Goal: Task Accomplishment & Management: Manage account settings

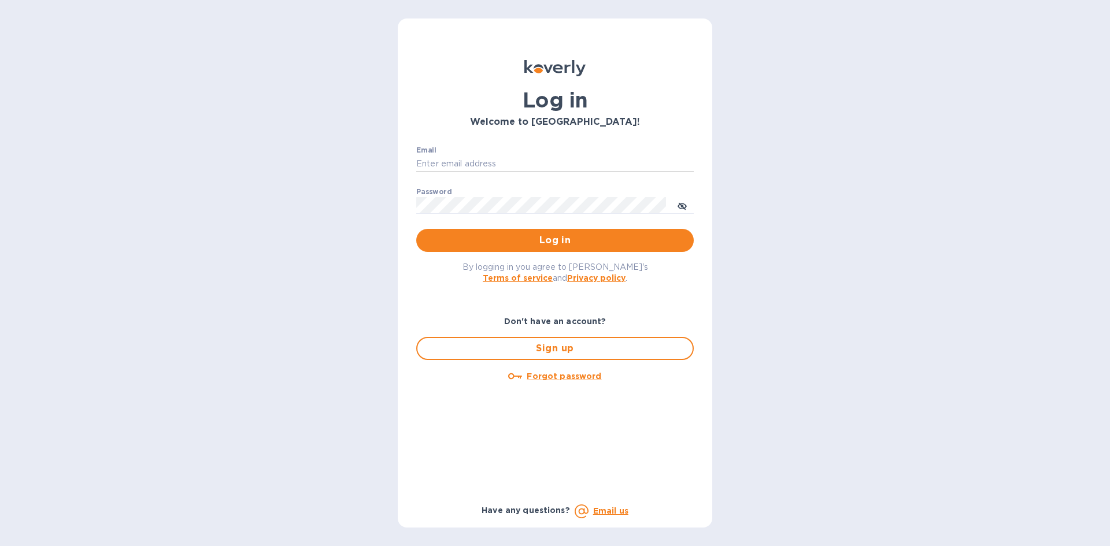
click at [447, 162] on input "Email" at bounding box center [554, 164] width 277 height 17
type input "[EMAIL_ADDRESS][DOMAIN_NAME]"
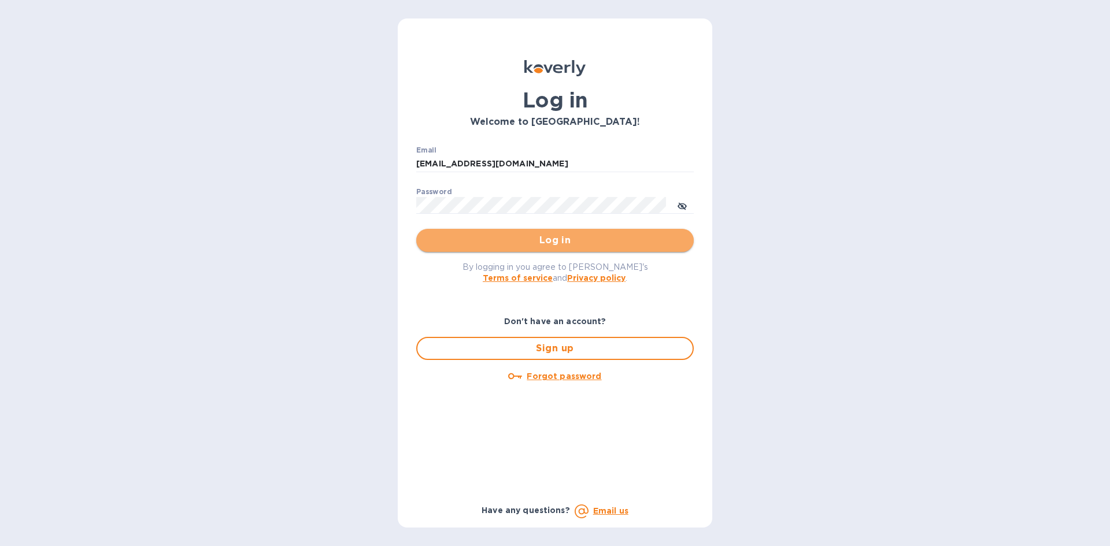
click at [525, 231] on button "Log in" at bounding box center [554, 240] width 277 height 23
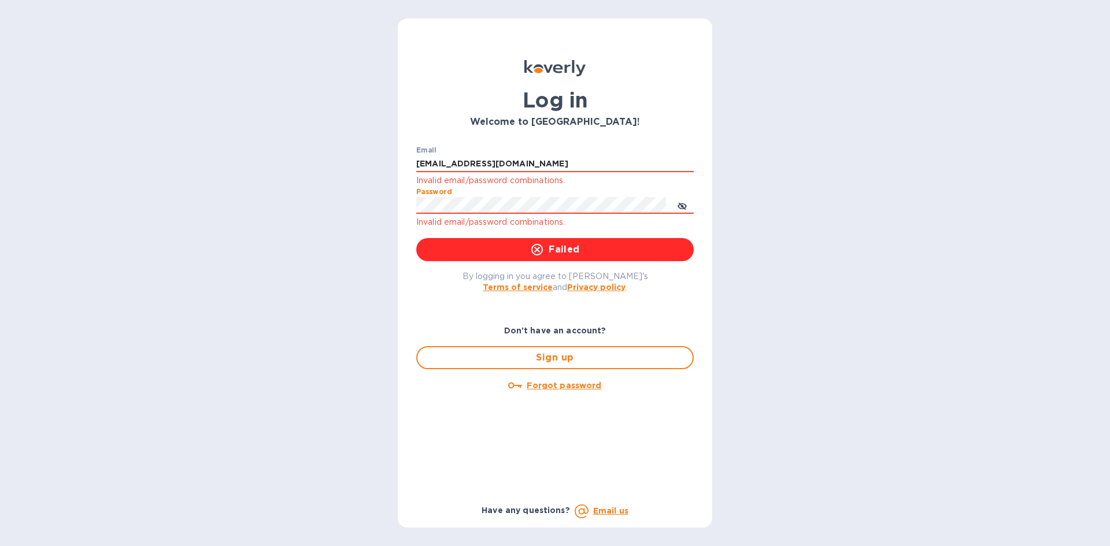
click at [377, 210] on div "Log in Welcome to Koverly! Email carolina@dryfarmwines.com Invalid email/passwo…" at bounding box center [555, 273] width 1110 height 546
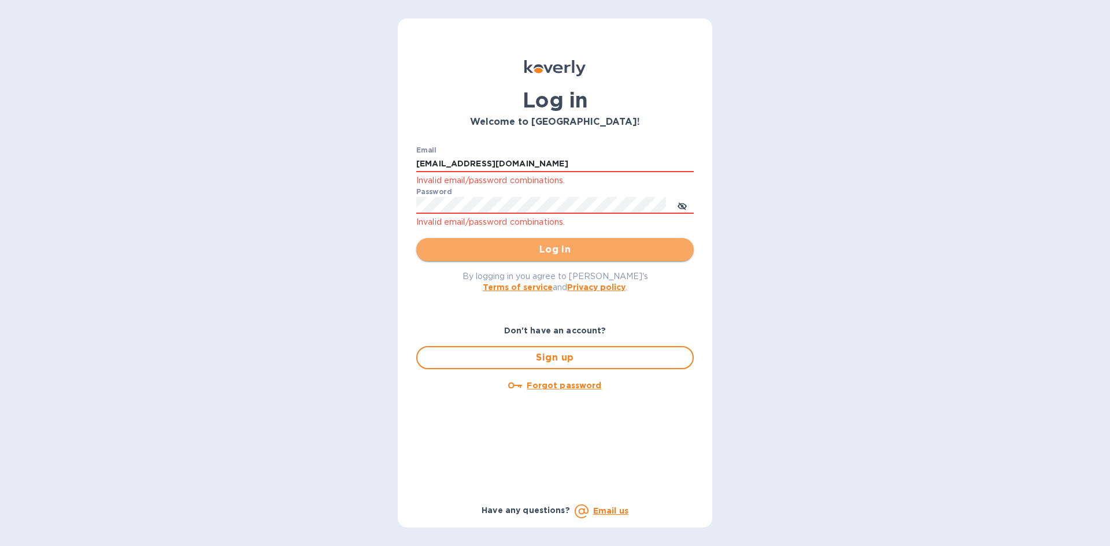
click at [422, 247] on button "Log in" at bounding box center [554, 249] width 277 height 23
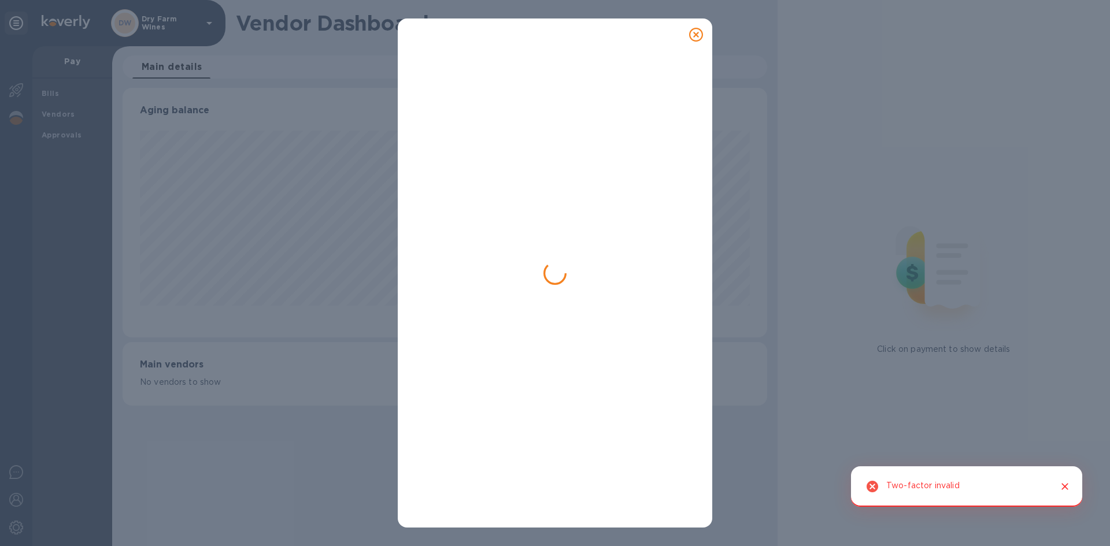
scroll to position [250, 644]
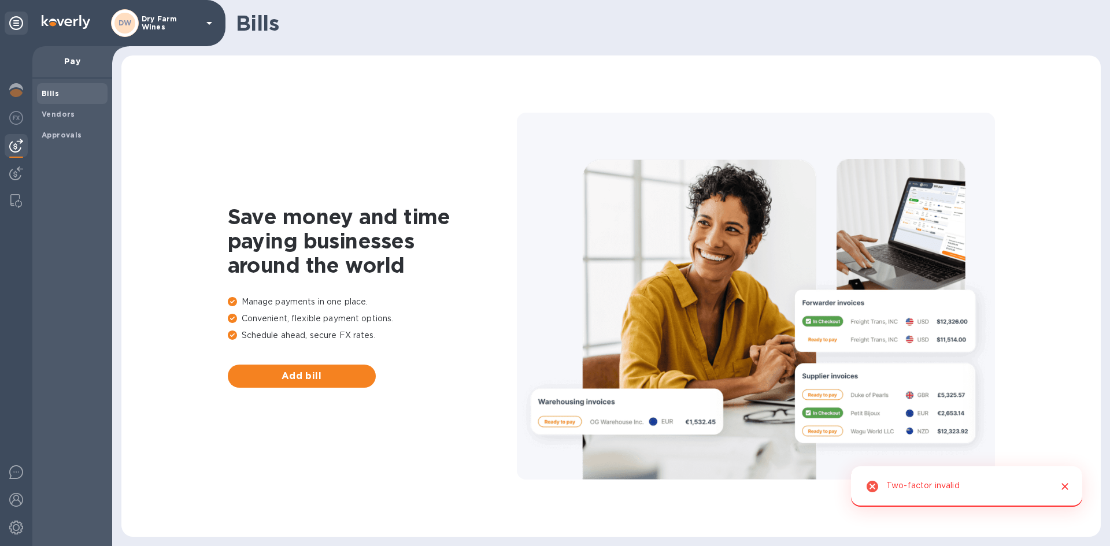
click at [139, 24] on div "DW Dry Farm Wines" at bounding box center [163, 23] width 105 height 28
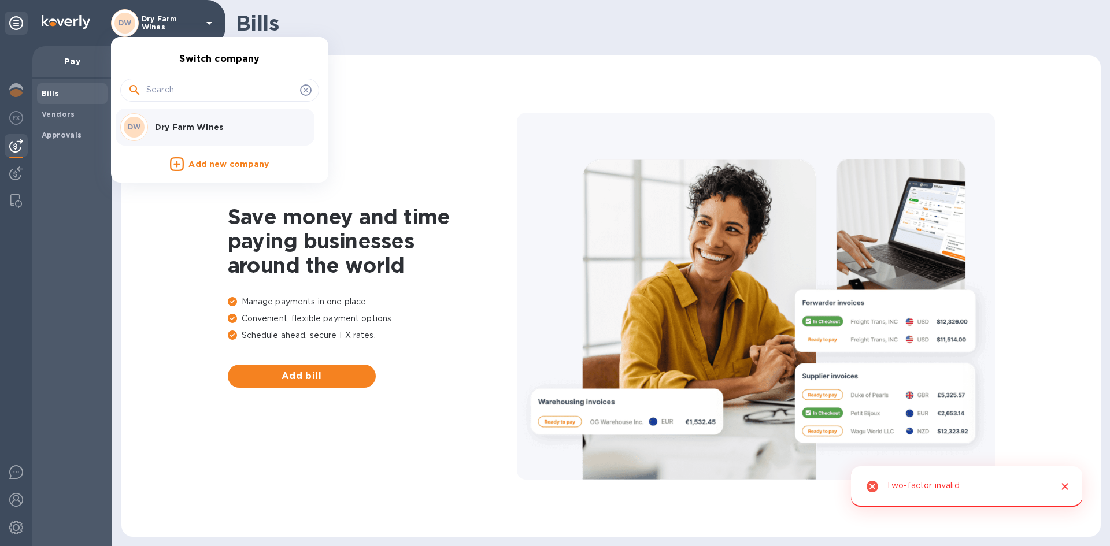
click at [175, 128] on p "Dry Farm Wines" at bounding box center [228, 127] width 146 height 12
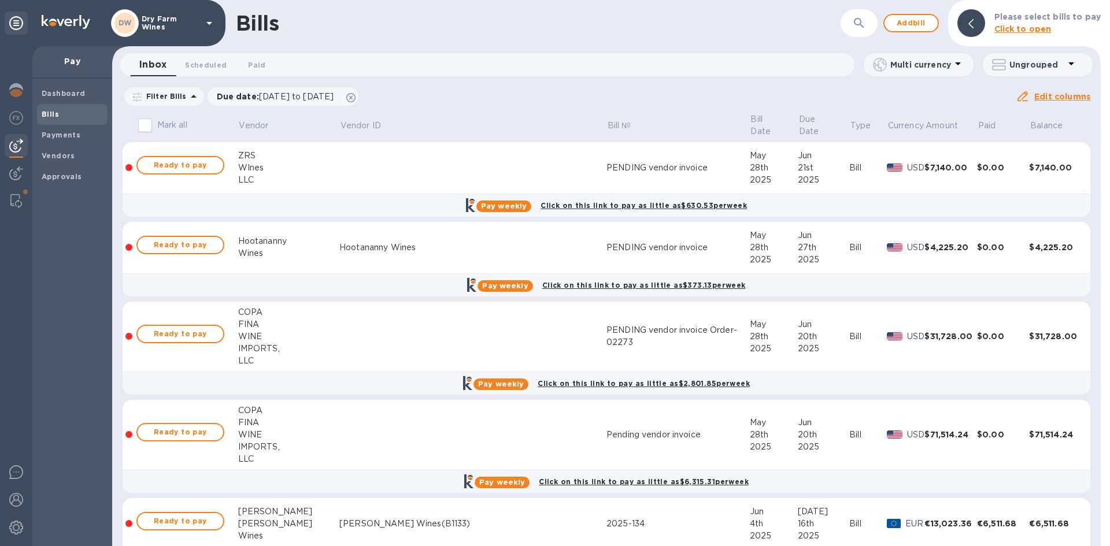
click at [854, 20] on button "button" at bounding box center [859, 23] width 28 height 28
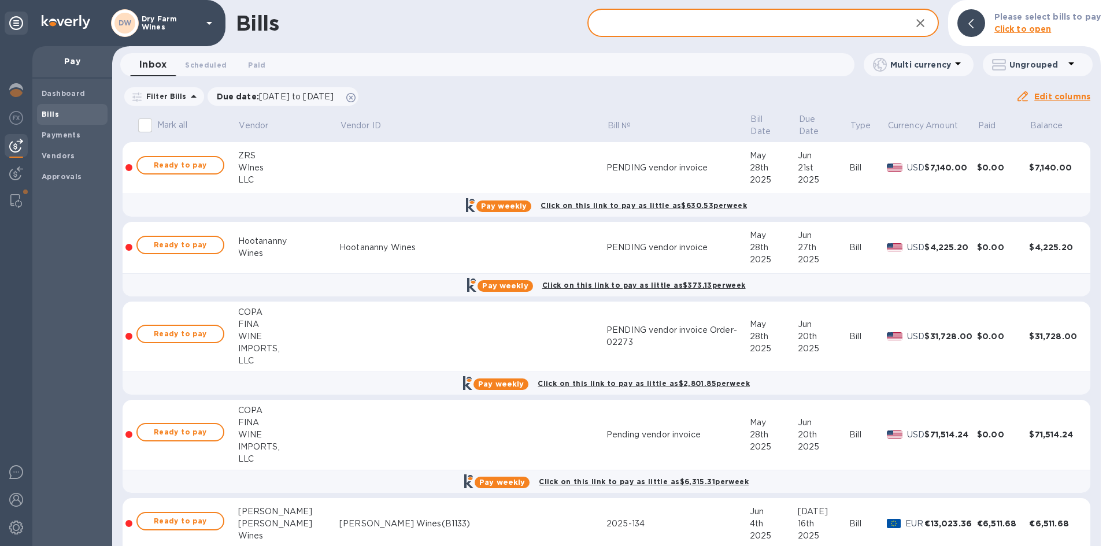
paste input "2502322"
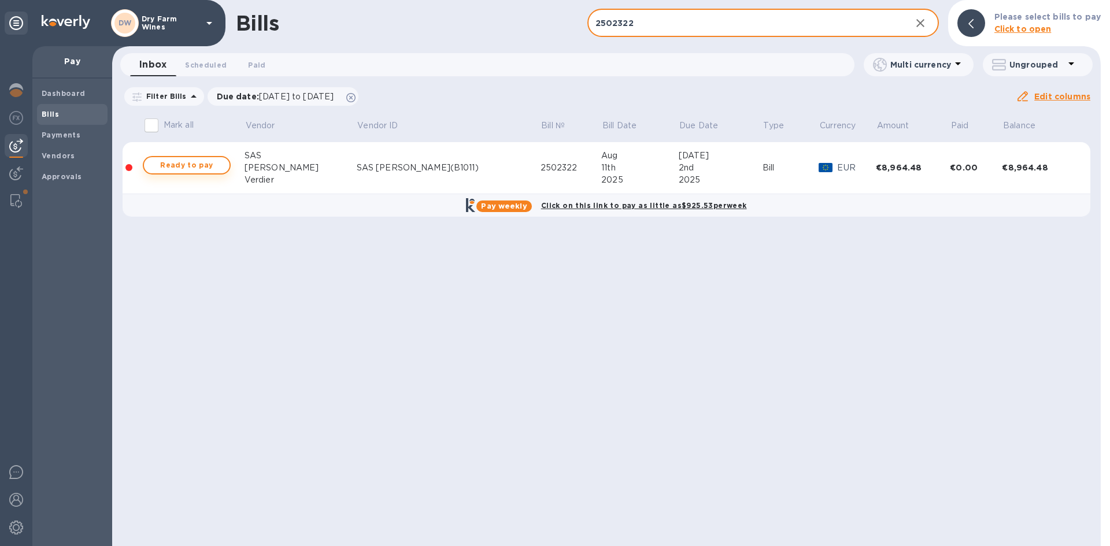
type input "2502322"
click at [173, 162] on span "Ready to pay" at bounding box center [186, 165] width 67 height 14
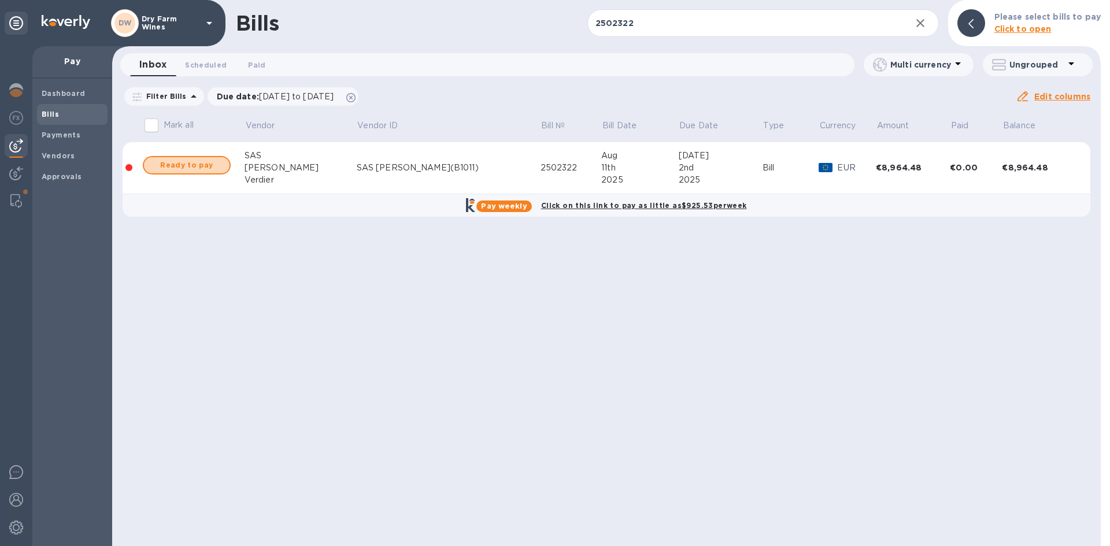
click at [173, 162] on span "Ready to pay" at bounding box center [186, 165] width 67 height 14
checkbox input "true"
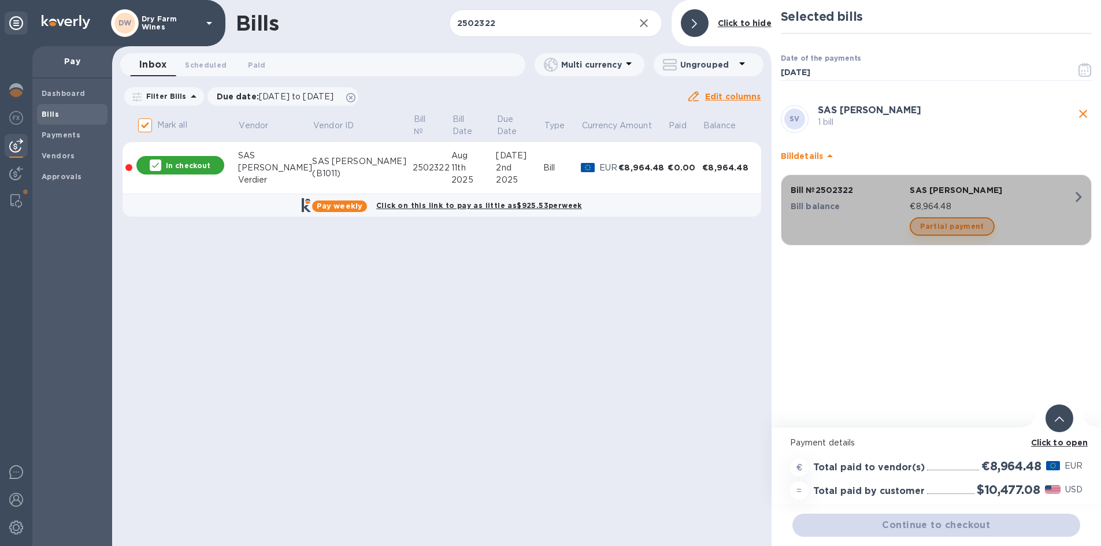
click at [971, 231] on span "Partial payment" at bounding box center [952, 227] width 64 height 14
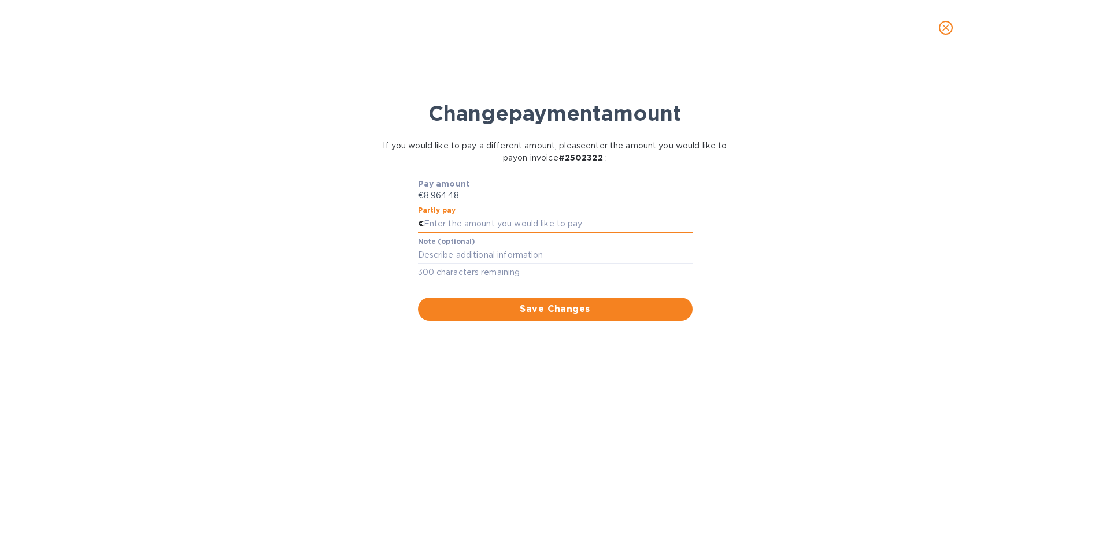
paste input "2,502,322"
type input "2,502,322"
drag, startPoint x: 474, startPoint y: 219, endPoint x: 378, endPoint y: 208, distance: 96.7
click at [378, 208] on div "Pay amount €8,964.48 Partly pay € 2,502,322 Note (optional) x 300 characters re…" at bounding box center [555, 249] width 360 height 157
click at [443, 220] on input "text" at bounding box center [558, 224] width 269 height 17
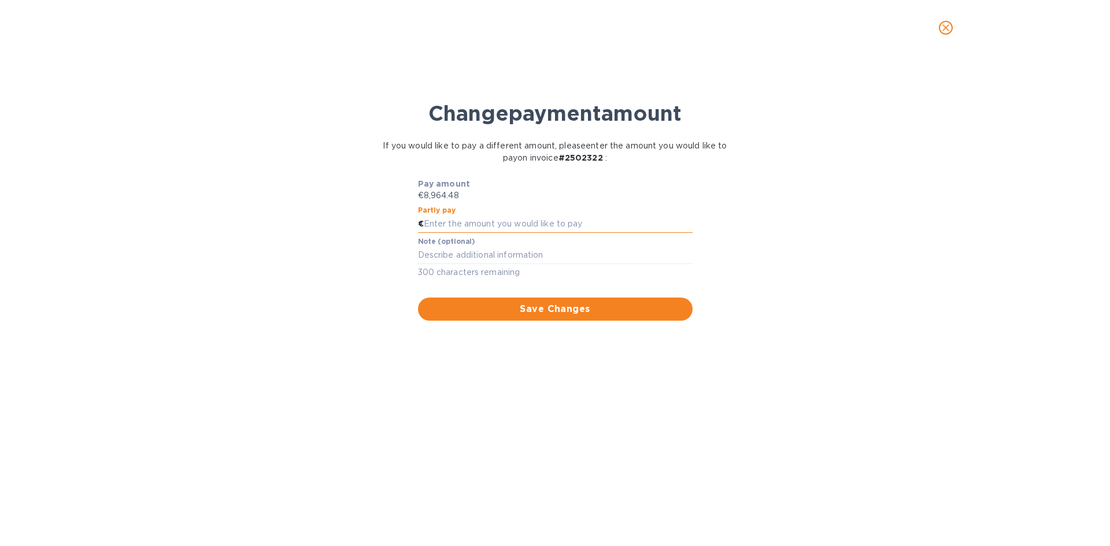
paste input "4,482.24"
type input "4,482.24"
click at [432, 260] on textarea at bounding box center [555, 255] width 275 height 10
type textarea "First Half"
click at [478, 319] on button "Save Changes" at bounding box center [555, 309] width 275 height 23
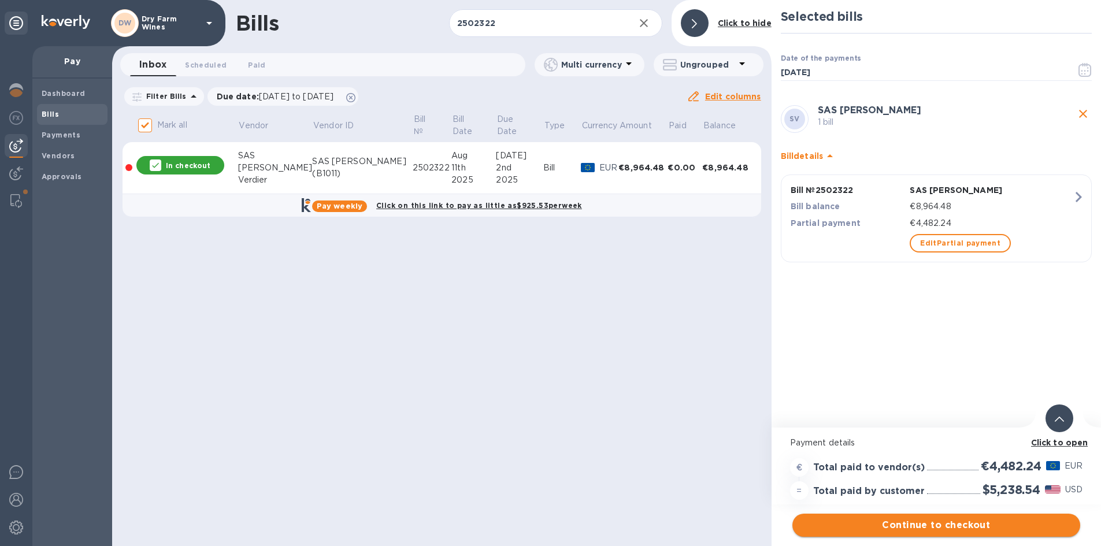
click at [983, 524] on span "Continue to checkout" at bounding box center [936, 526] width 269 height 14
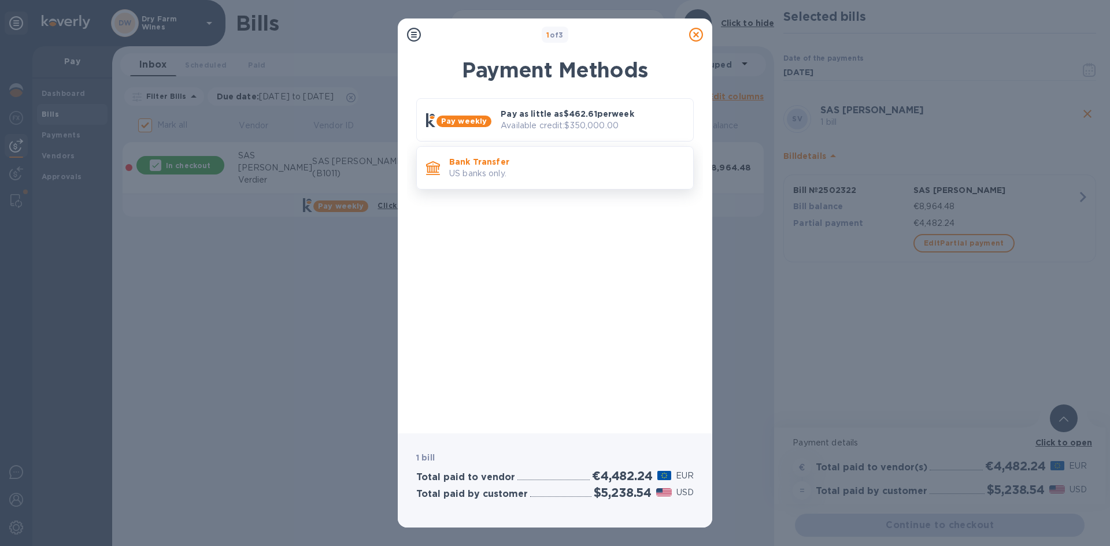
click at [572, 166] on p "Bank Transfer" at bounding box center [566, 162] width 235 height 12
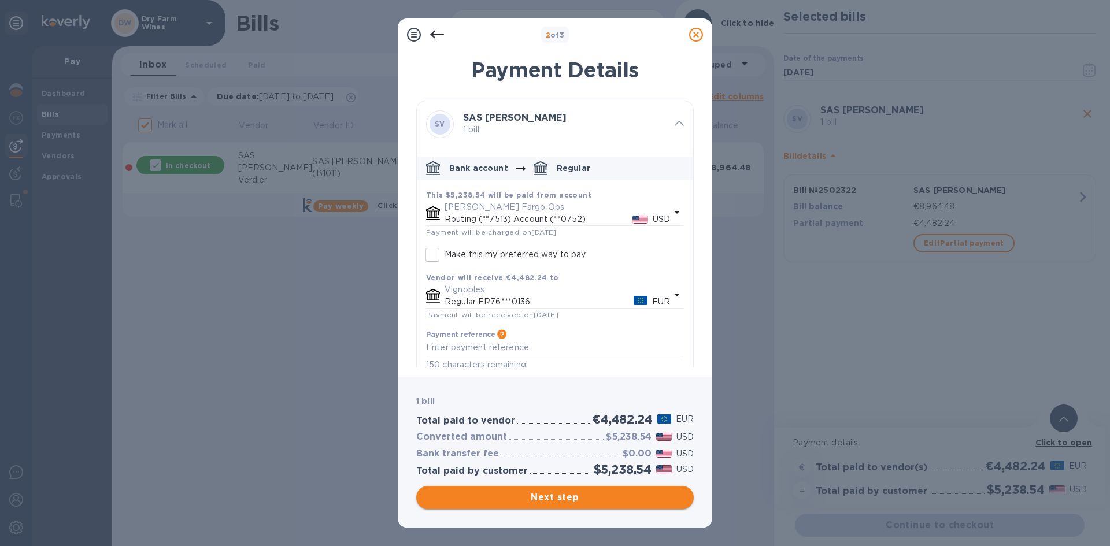
click at [571, 488] on button "Next step" at bounding box center [554, 497] width 277 height 23
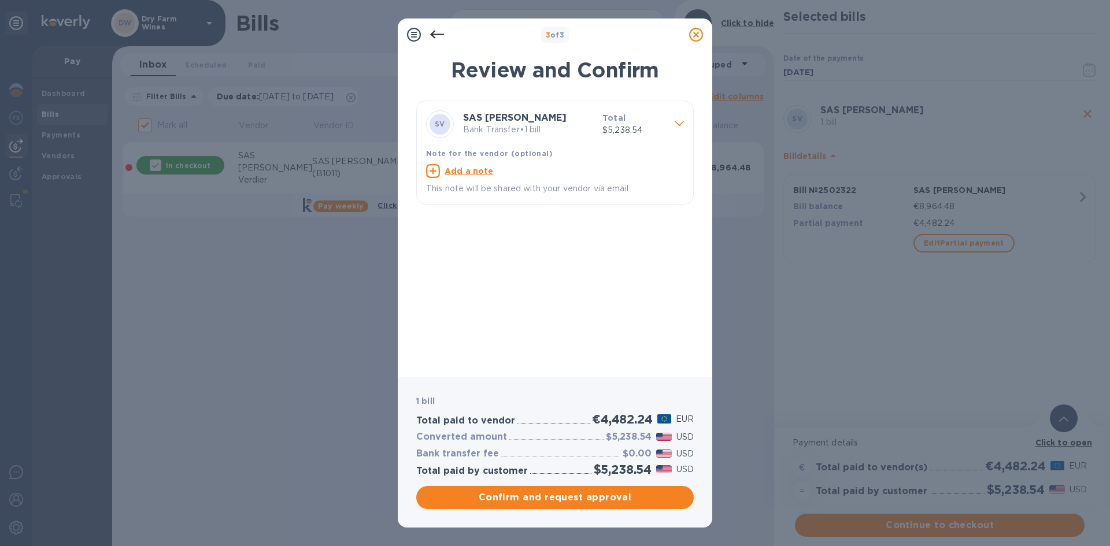
click at [571, 488] on button "Confirm and request approval" at bounding box center [554, 497] width 277 height 23
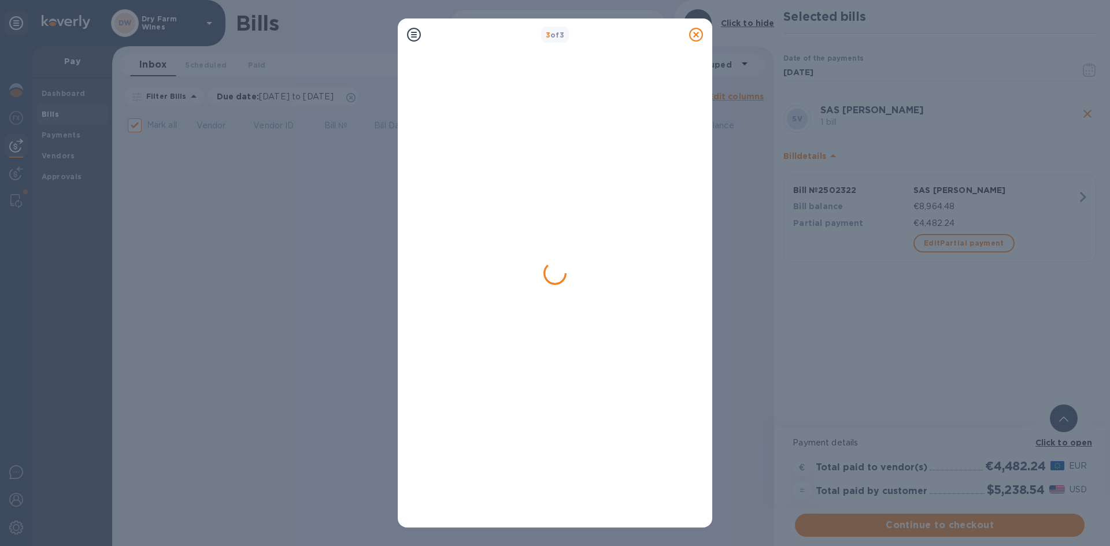
checkbox input "false"
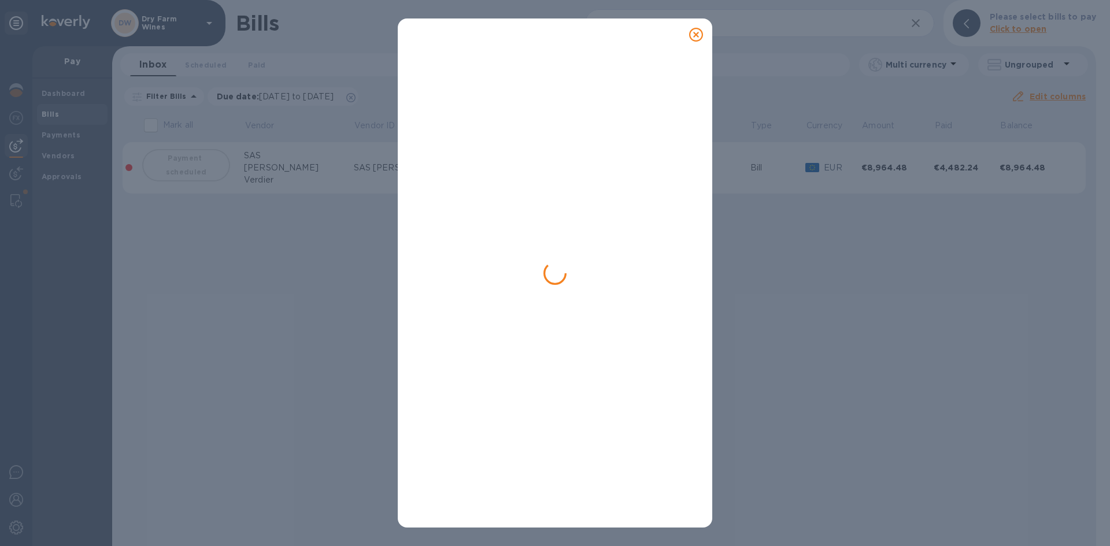
drag, startPoint x: 763, startPoint y: 89, endPoint x: 709, endPoint y: 53, distance: 64.1
click at [762, 89] on div at bounding box center [555, 273] width 1110 height 546
click at [696, 34] on icon at bounding box center [696, 35] width 14 height 14
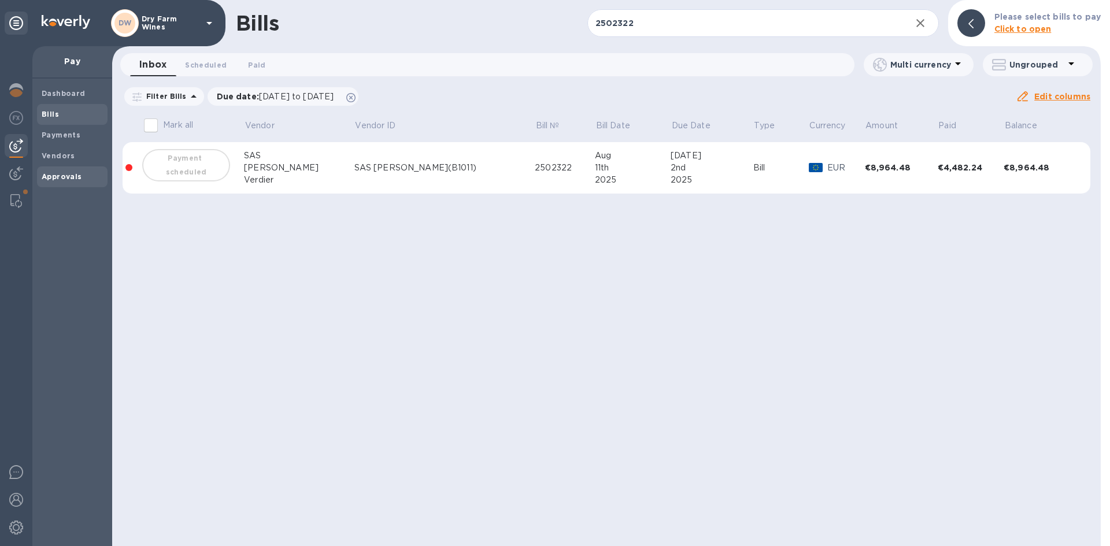
click at [63, 173] on b "Approvals" at bounding box center [62, 176] width 40 height 9
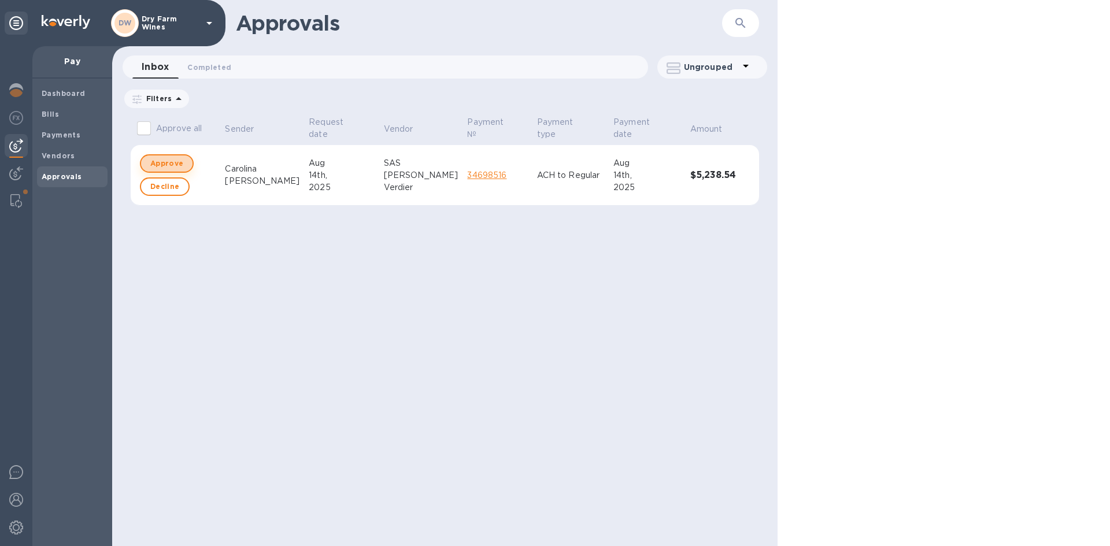
click at [186, 164] on button "Approve" at bounding box center [167, 163] width 54 height 18
checkbox input "true"
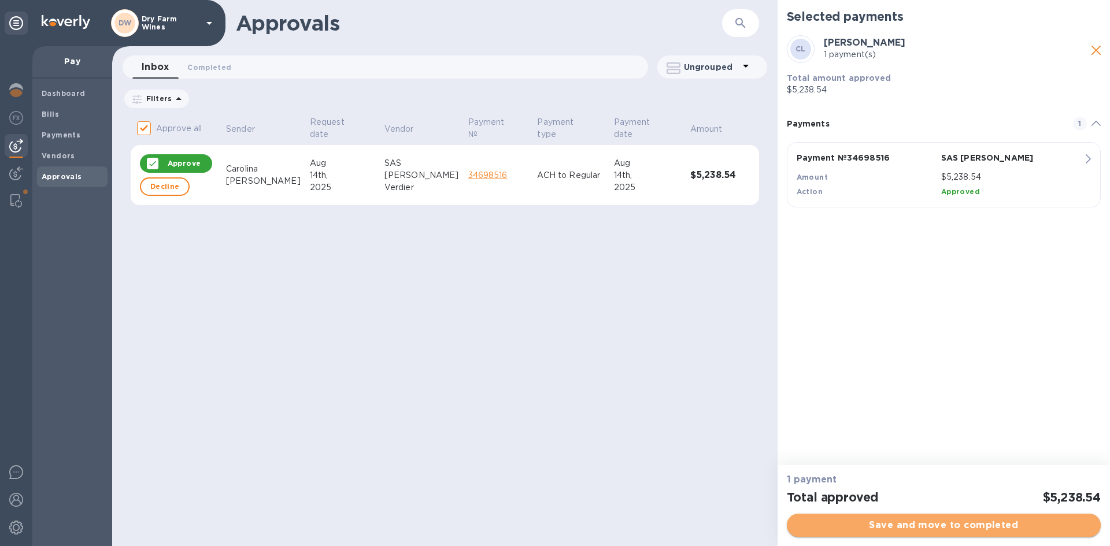
click at [874, 532] on span "Save and move to completed" at bounding box center [943, 526] width 295 height 14
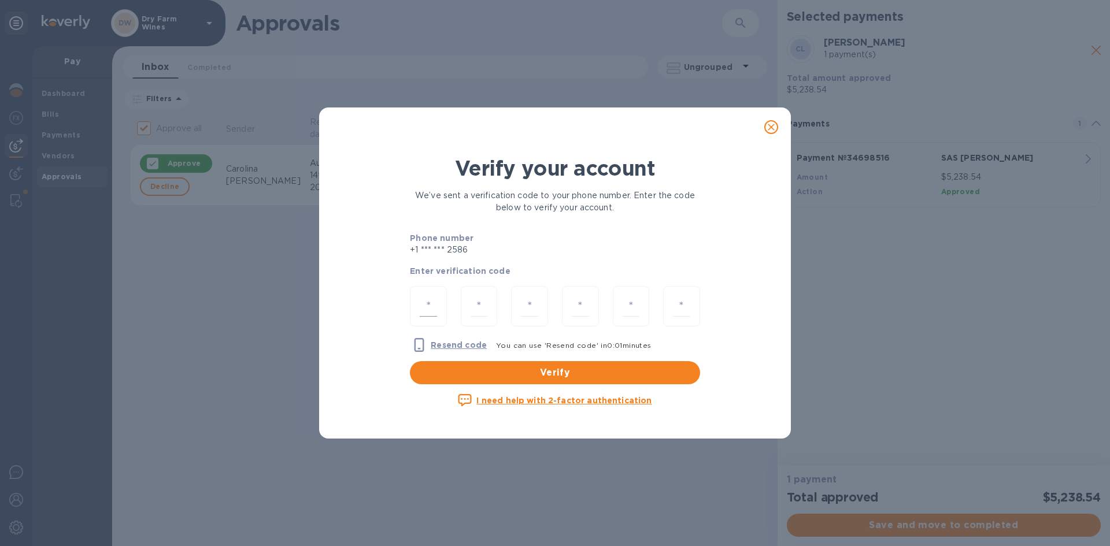
click at [433, 301] on input "number" at bounding box center [428, 306] width 17 height 21
type input "3"
type input "7"
type input "3"
type input "1"
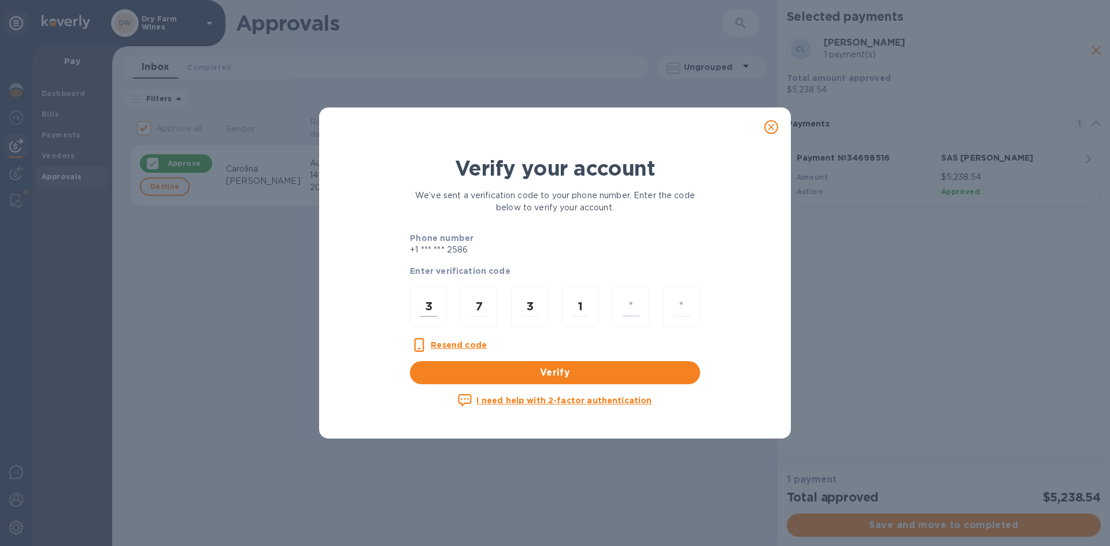
type input "7"
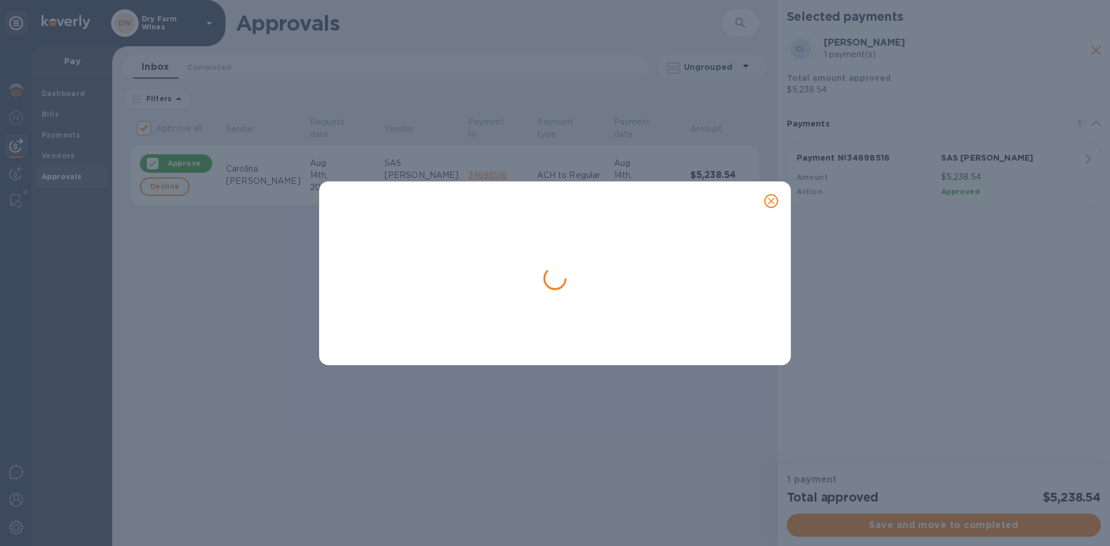
click at [780, 195] on button "close" at bounding box center [771, 201] width 28 height 28
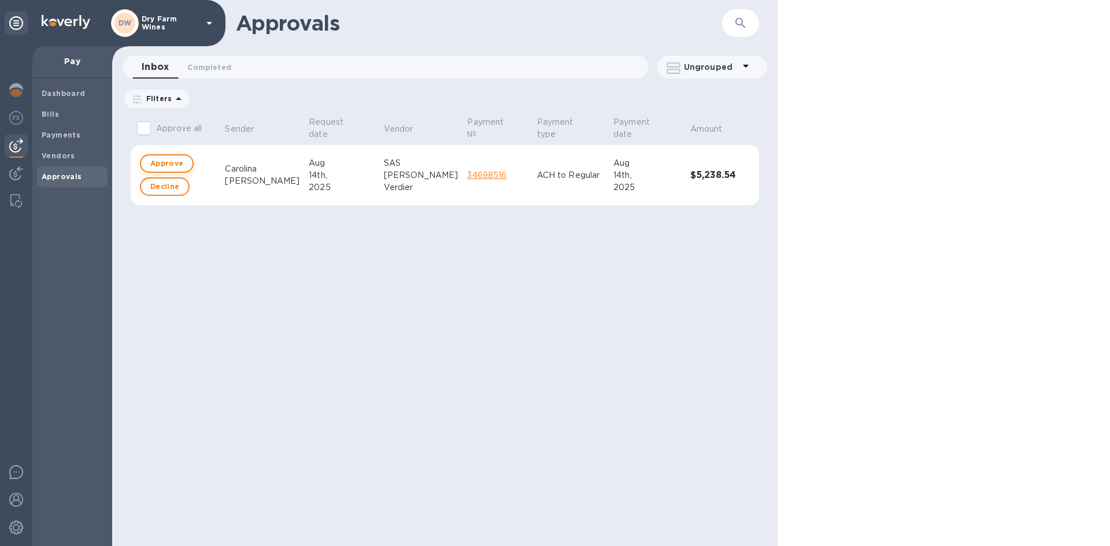
click at [151, 159] on span "Approve" at bounding box center [166, 164] width 33 height 14
checkbox input "true"
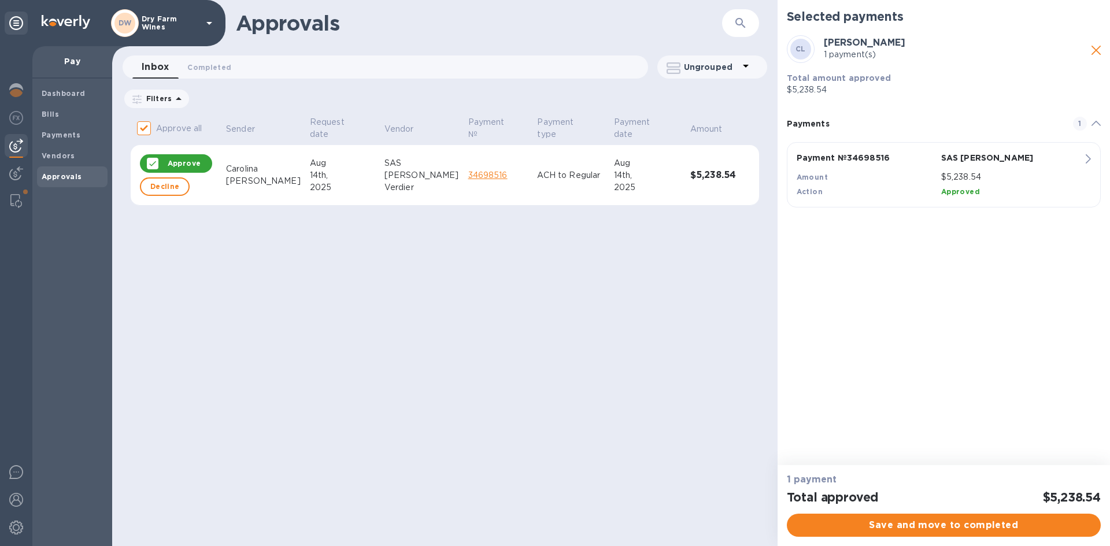
click at [1004, 542] on div "1 payment Total approved $5,238.54 Save and move to completed" at bounding box center [944, 505] width 332 height 81
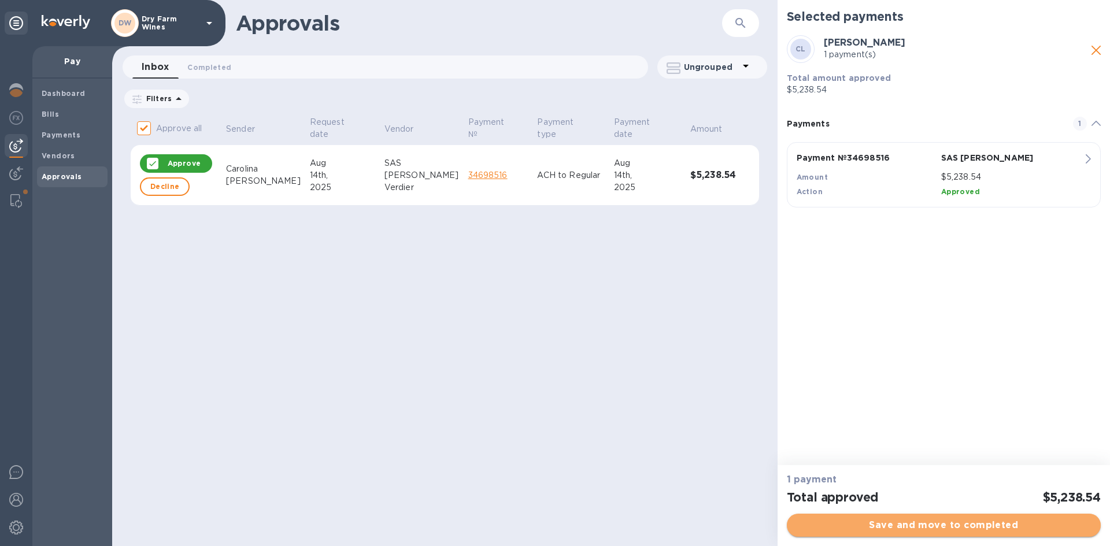
click at [1002, 531] on span "Save and move to completed" at bounding box center [943, 526] width 295 height 14
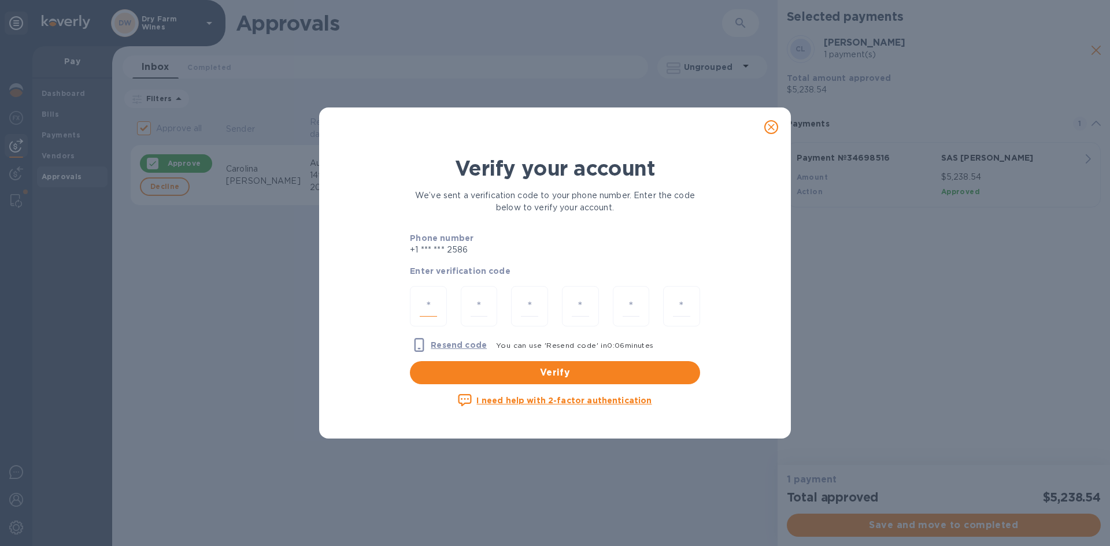
click at [424, 301] on input "number" at bounding box center [428, 306] width 17 height 21
click at [445, 312] on div at bounding box center [428, 306] width 37 height 41
type input "4"
type input "1"
type input "8"
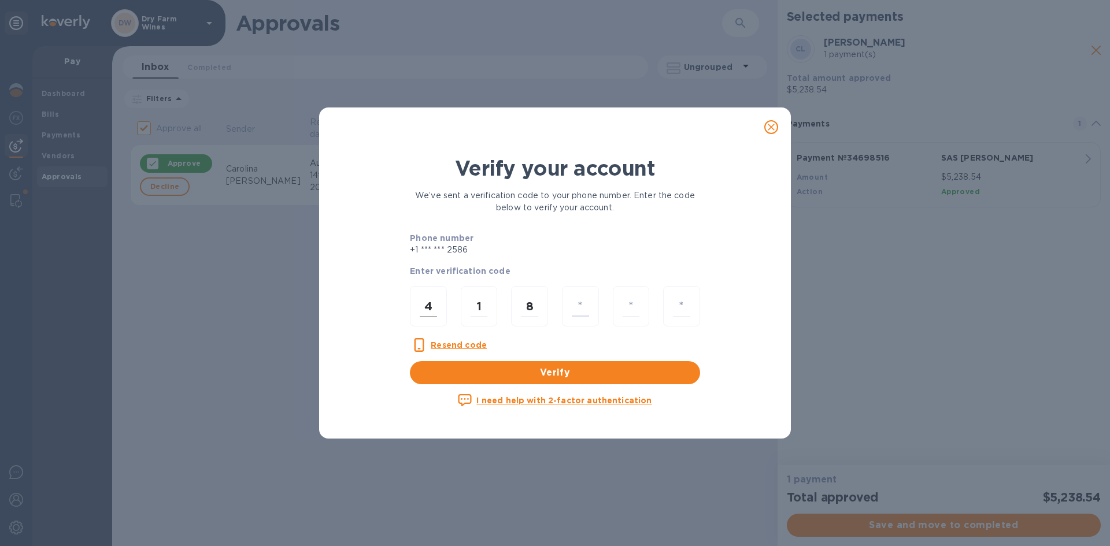
type input "0"
type input "2"
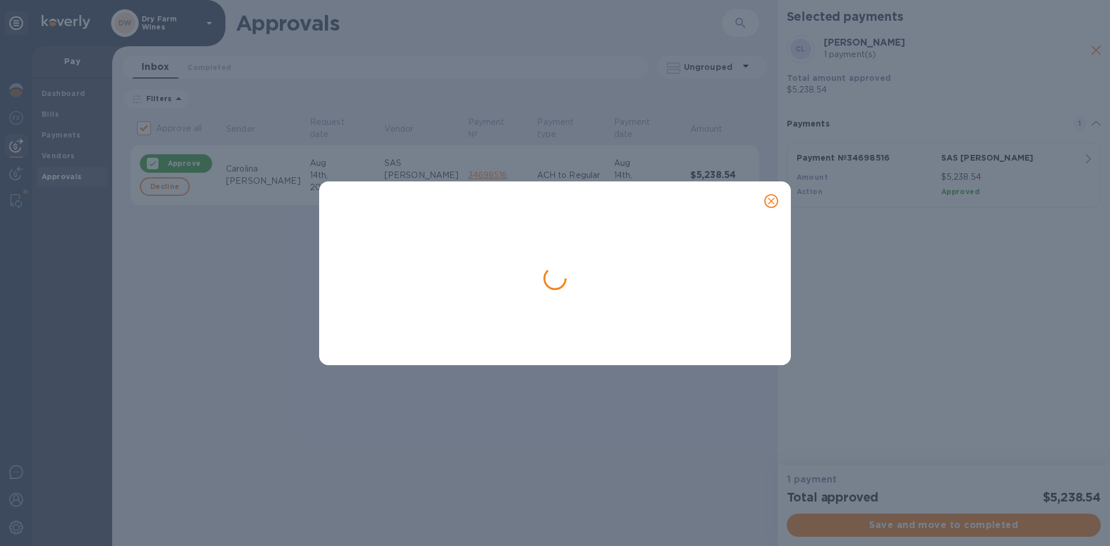
click at [764, 208] on button "close" at bounding box center [771, 201] width 28 height 28
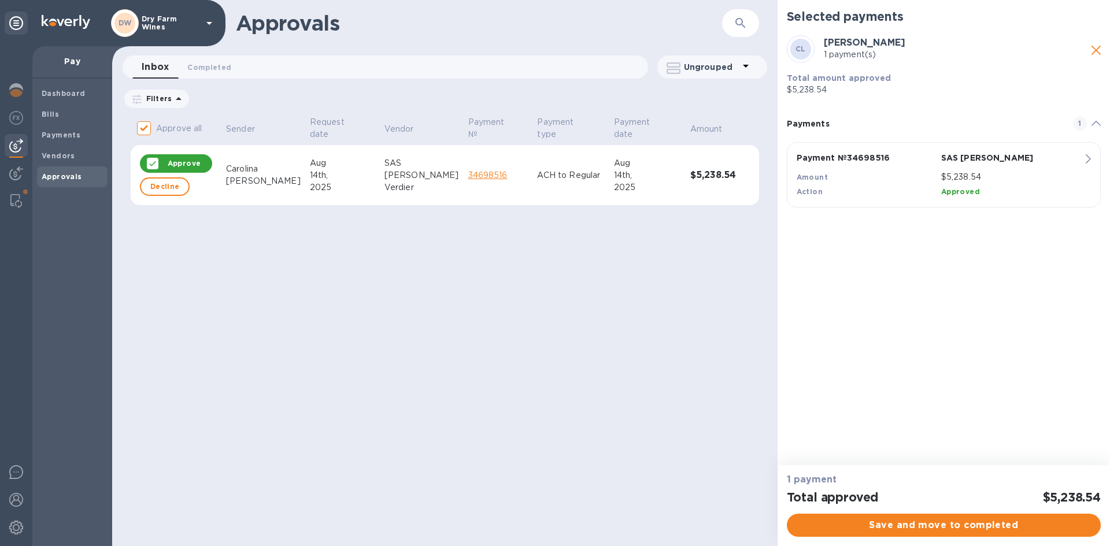
click at [82, 20] on img at bounding box center [66, 22] width 49 height 14
click at [1095, 50] on icon at bounding box center [1095, 50] width 9 height 9
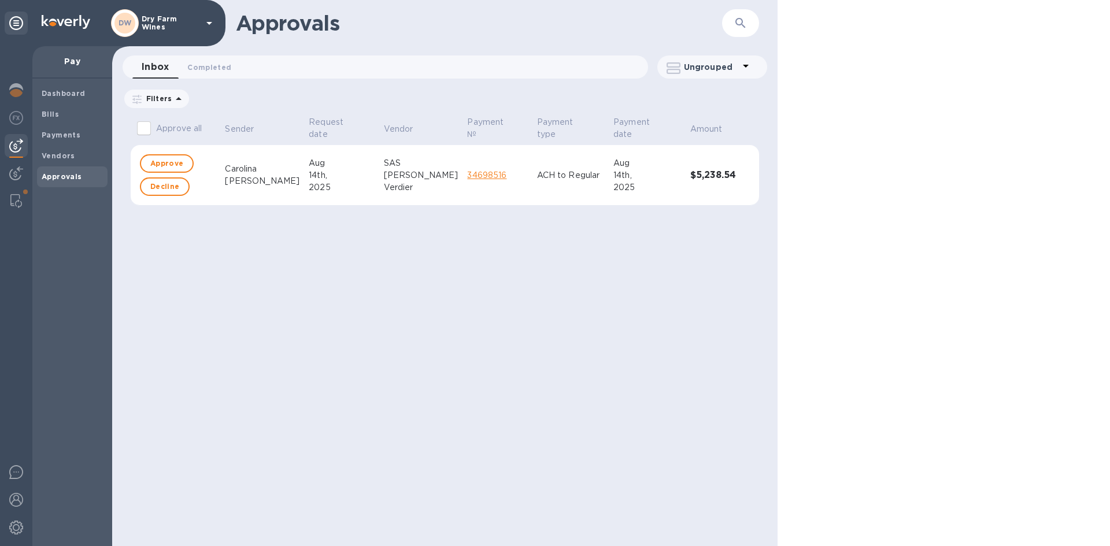
checkbox input "false"
click at [159, 12] on div "DW Dry Farm Wines" at bounding box center [163, 23] width 105 height 28
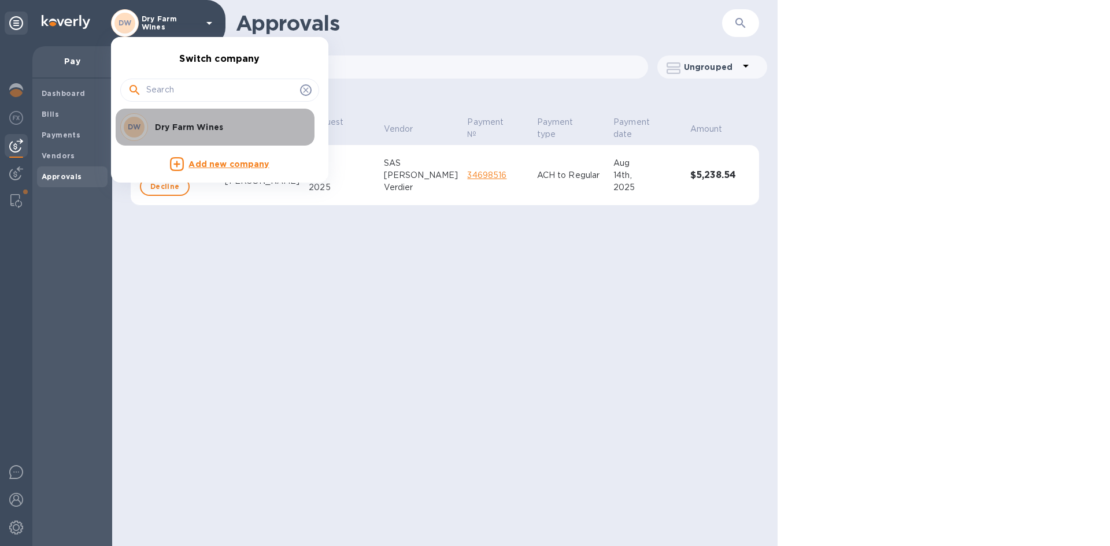
click at [210, 120] on div "DW Dry Farm Wines" at bounding box center [210, 127] width 180 height 28
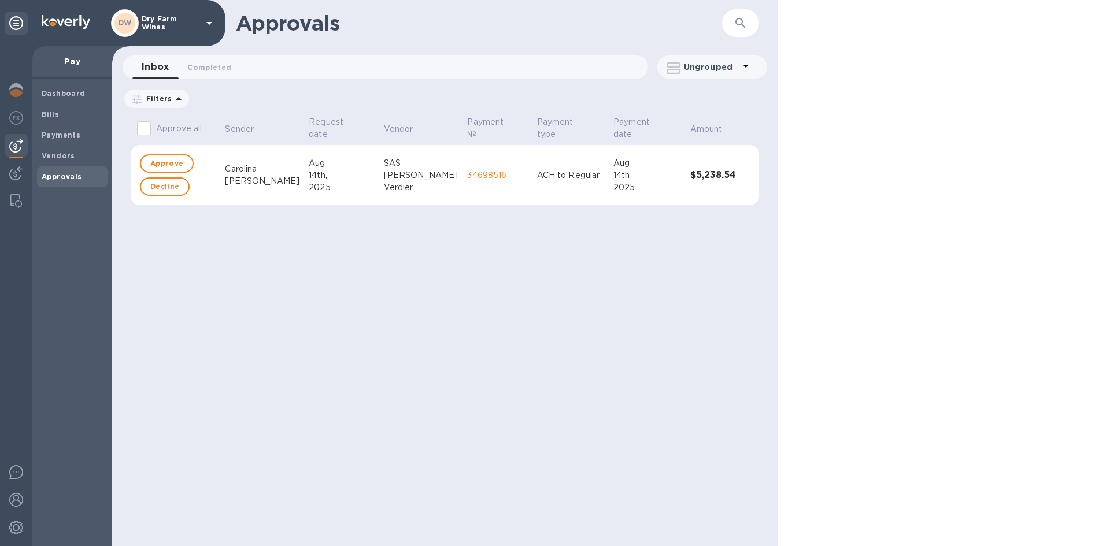
click at [47, 18] on img at bounding box center [66, 22] width 49 height 14
click at [18, 527] on img at bounding box center [16, 528] width 14 height 14
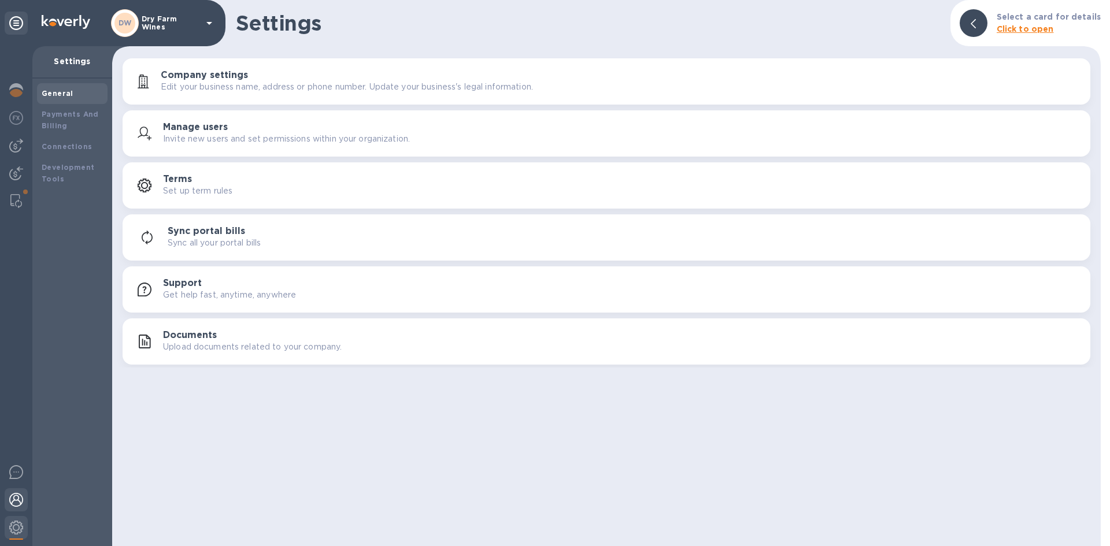
click at [17, 502] on img at bounding box center [16, 500] width 14 height 14
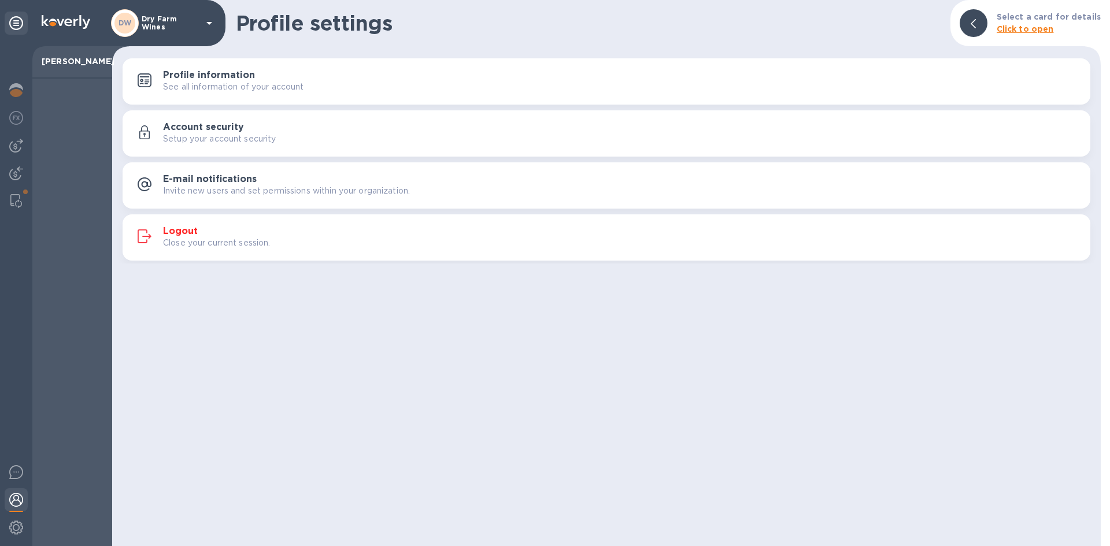
click at [187, 213] on div "Profile information See all information of your account Account security Setup …" at bounding box center [606, 159] width 989 height 208
click at [183, 223] on button "Logout Close your current session." at bounding box center [607, 237] width 968 height 46
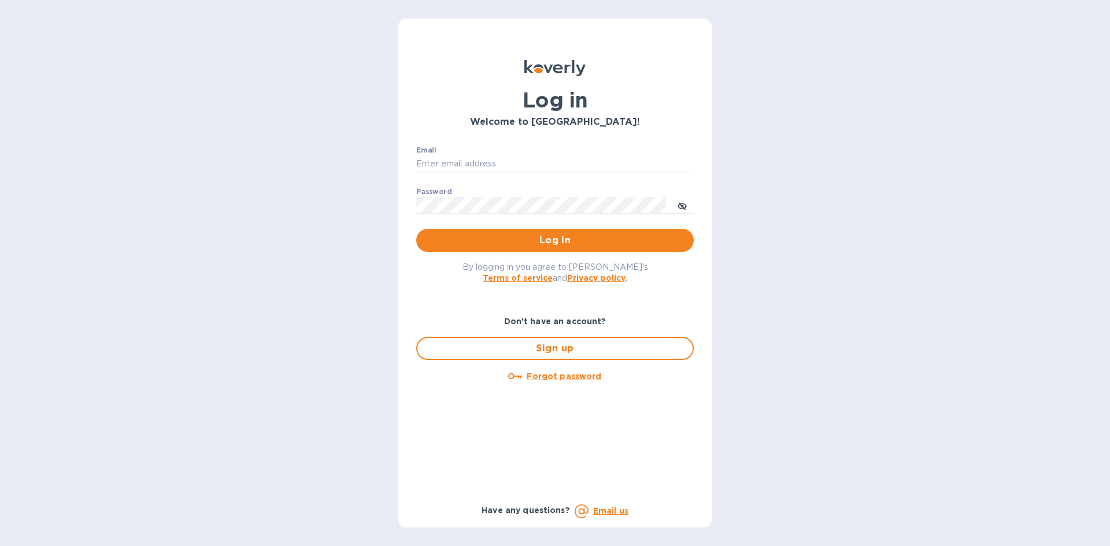
click at [441, 154] on div "Email ​" at bounding box center [554, 167] width 277 height 42
click at [445, 161] on input "Email" at bounding box center [554, 164] width 277 height 17
type input "[EMAIL_ADDRESS][DOMAIN_NAME]"
click at [499, 235] on span "Log in" at bounding box center [554, 241] width 259 height 14
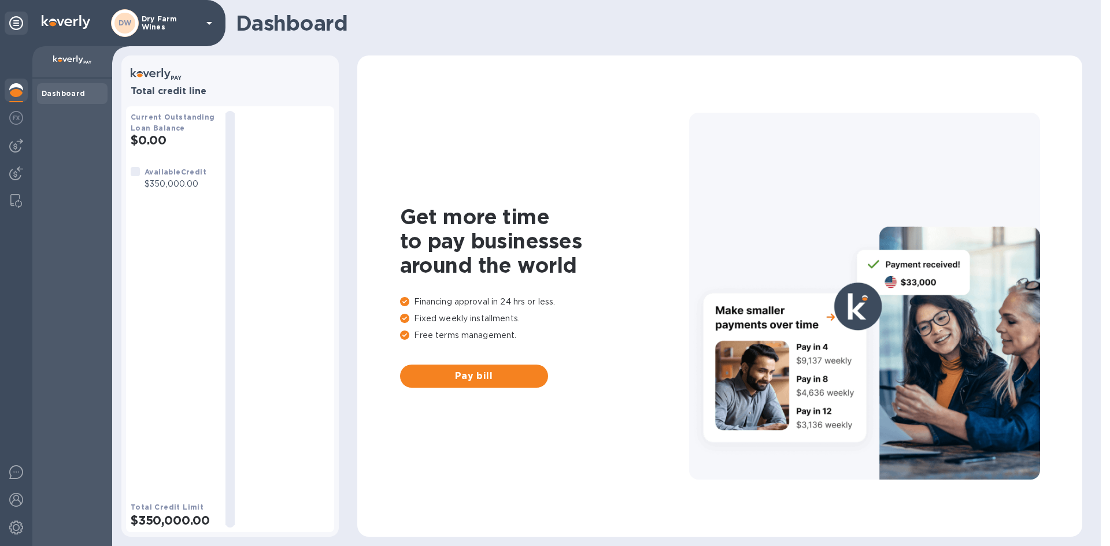
click at [16, 157] on div at bounding box center [16, 296] width 32 height 500
click at [14, 149] on img at bounding box center [16, 146] width 14 height 14
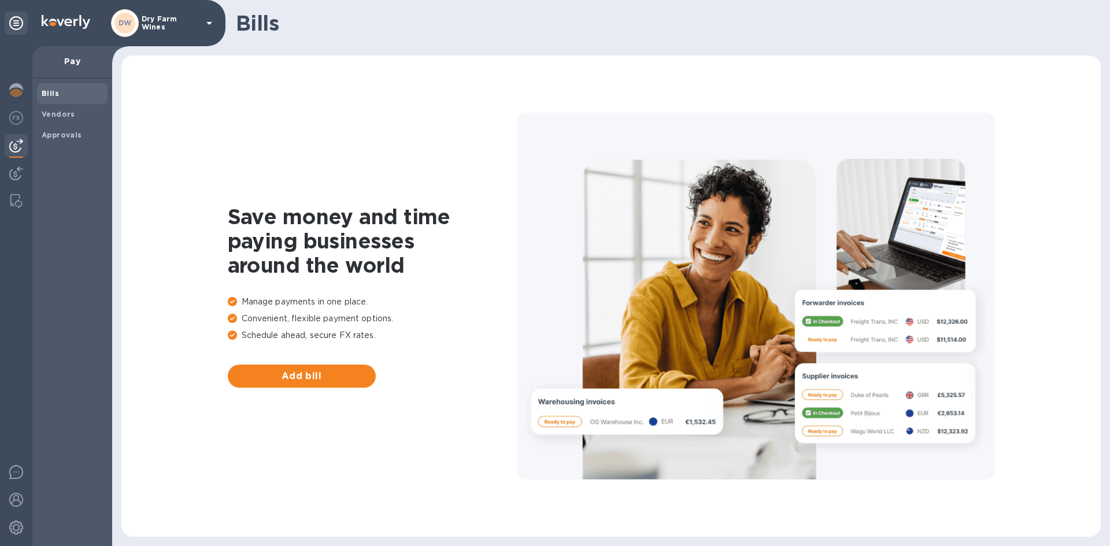
drag, startPoint x: 15, startPoint y: 202, endPoint x: 34, endPoint y: 152, distance: 53.0
click at [14, 202] on img at bounding box center [16, 201] width 12 height 14
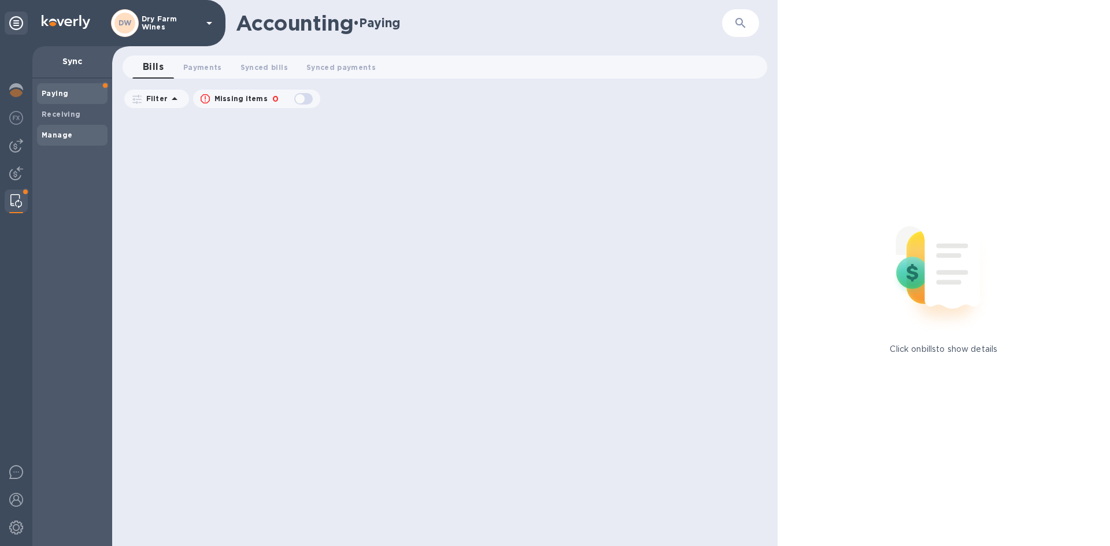
click at [75, 128] on div "Manage" at bounding box center [72, 135] width 71 height 21
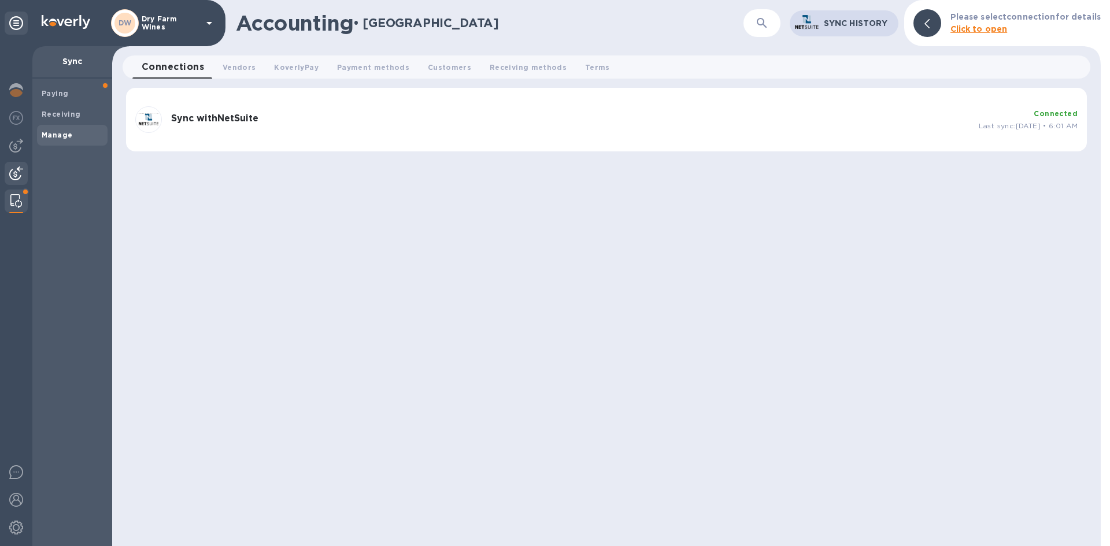
click at [17, 170] on img at bounding box center [16, 173] width 14 height 14
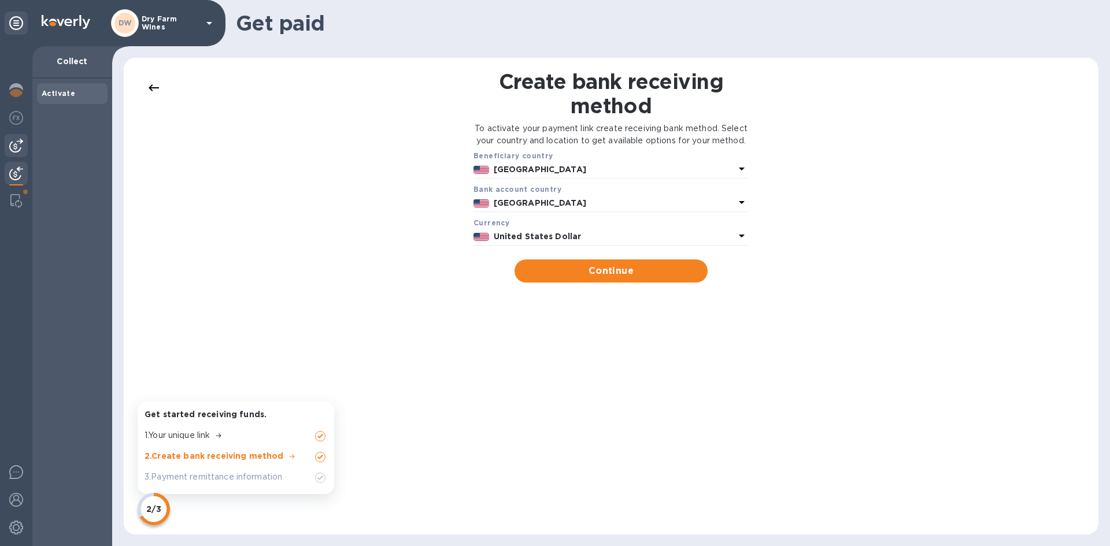
click at [24, 144] on div at bounding box center [16, 145] width 23 height 23
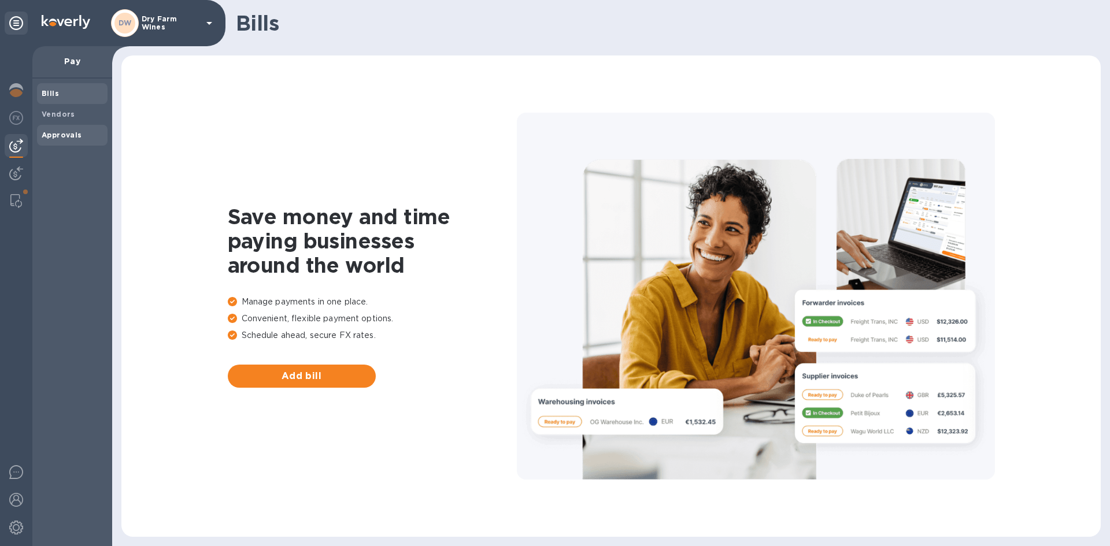
click at [51, 138] on b "Approvals" at bounding box center [62, 135] width 40 height 9
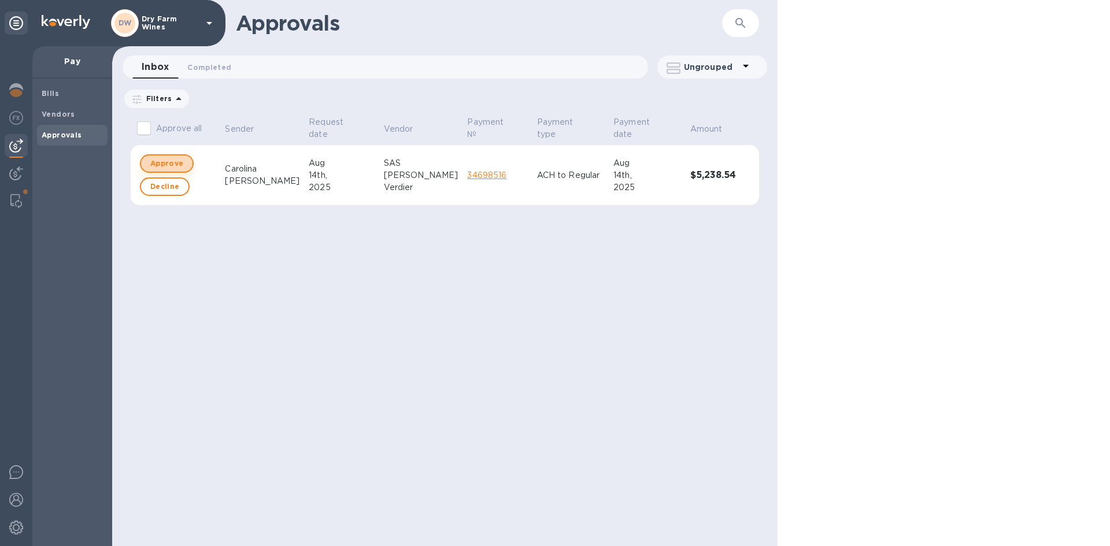
click at [146, 164] on button "Approve" at bounding box center [167, 163] width 54 height 18
checkbox input "true"
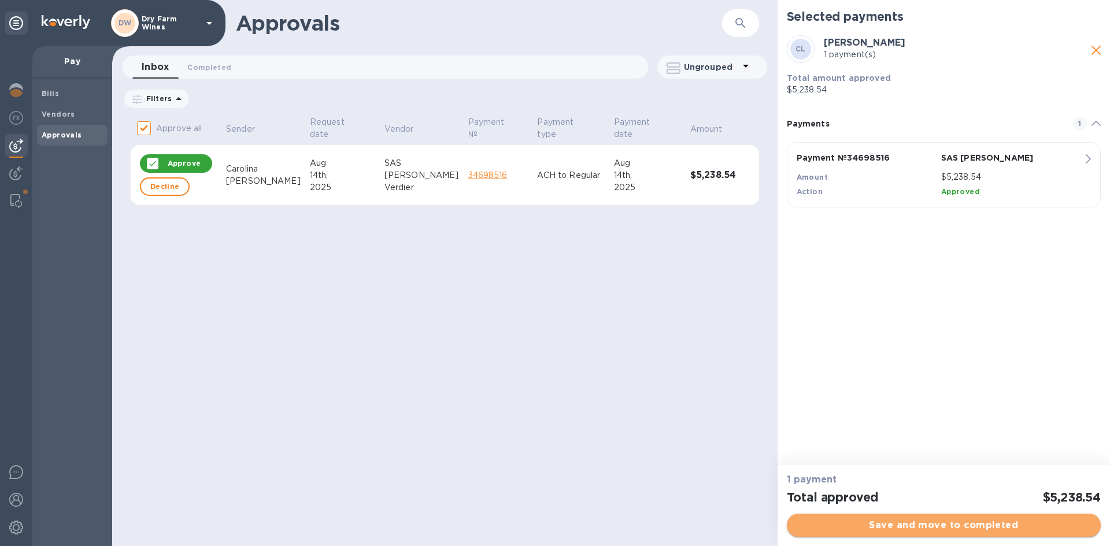
click at [964, 524] on span "Save and move to completed" at bounding box center [943, 526] width 295 height 14
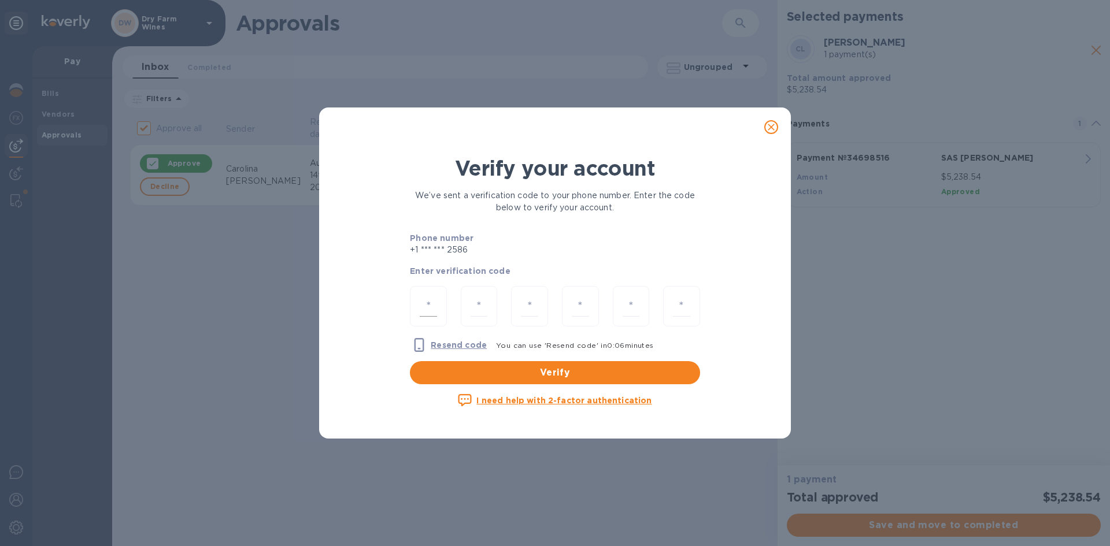
click at [440, 301] on div at bounding box center [428, 306] width 37 height 41
type input "6"
type input "8"
type input "1"
type input "9"
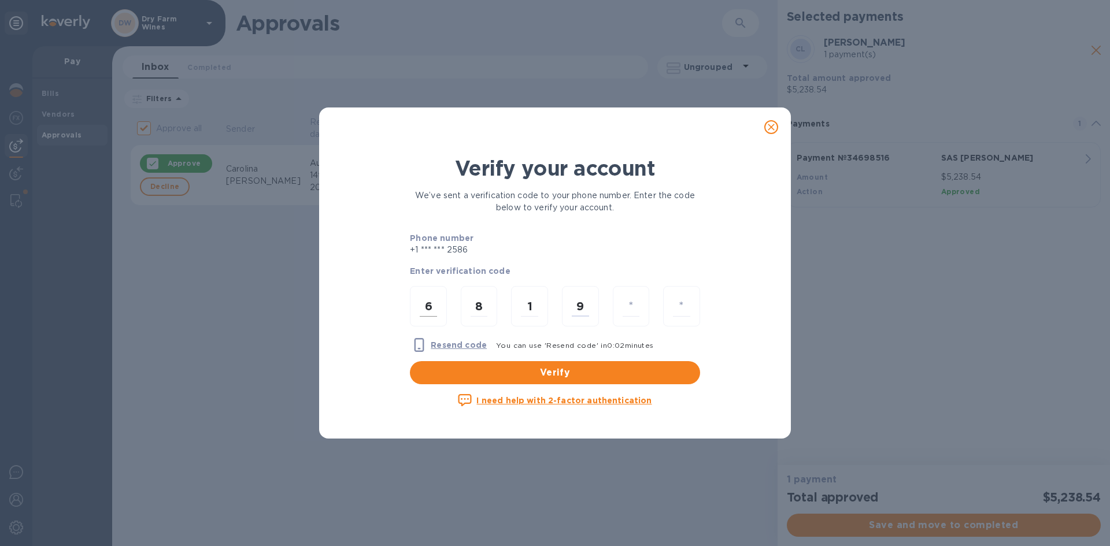
type input "0"
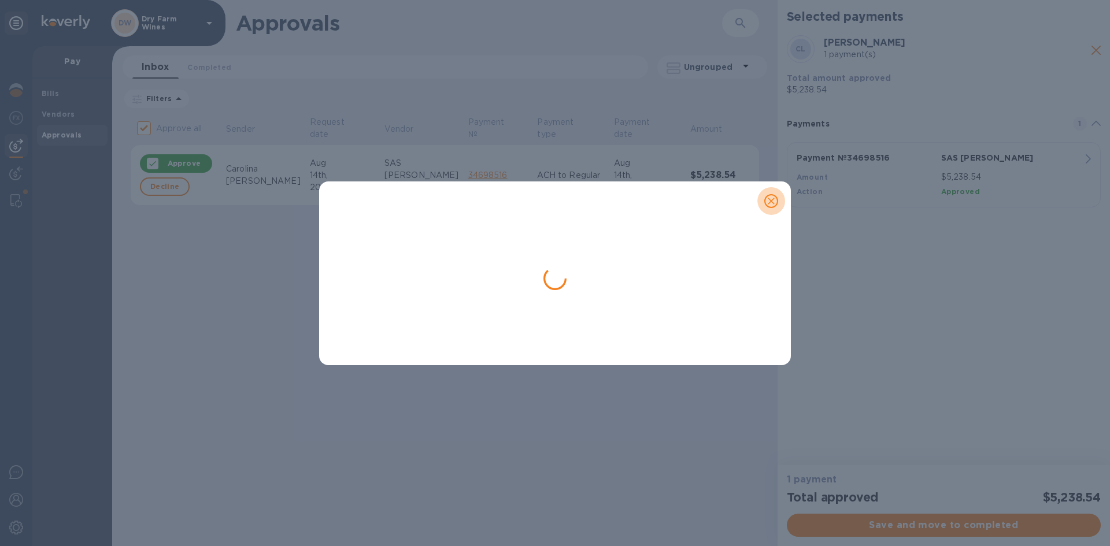
click at [769, 197] on icon "close" at bounding box center [771, 201] width 12 height 12
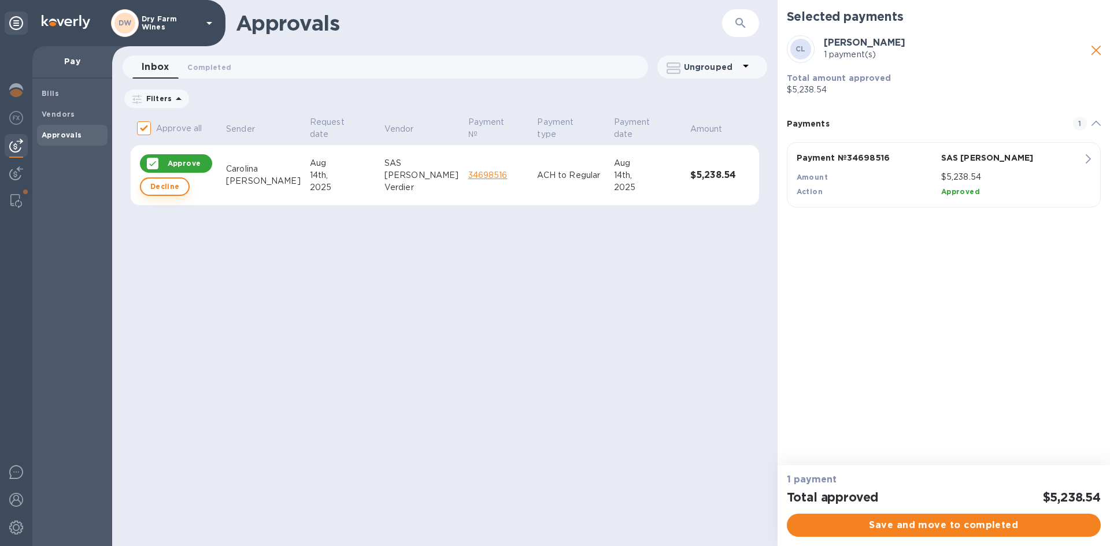
click at [155, 187] on span "Decline" at bounding box center [164, 187] width 29 height 14
checkbox input "false"
click at [155, 187] on icon at bounding box center [153, 186] width 5 height 5
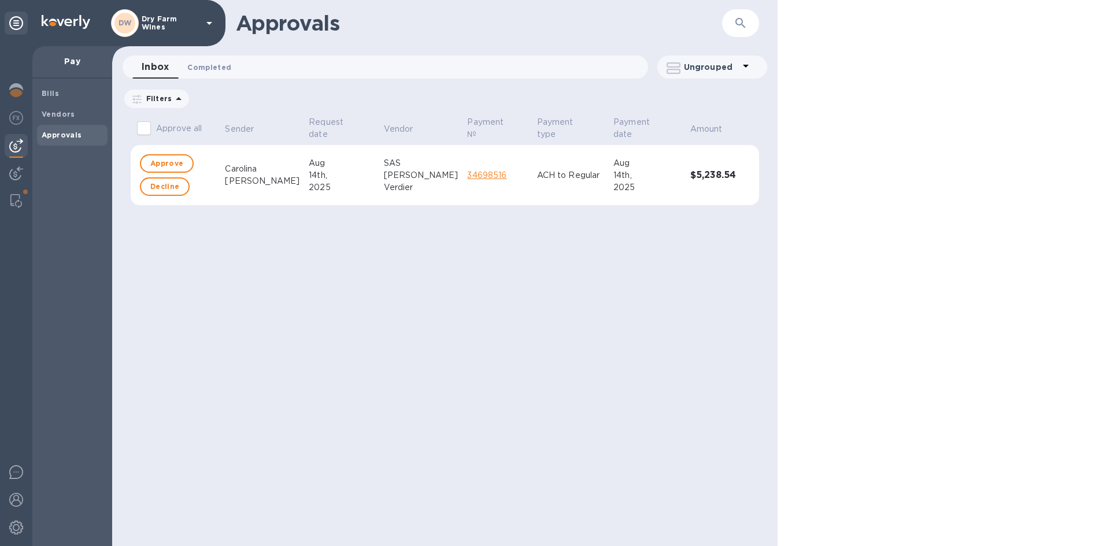
click at [207, 72] on span "Completed 0" at bounding box center [209, 67] width 44 height 12
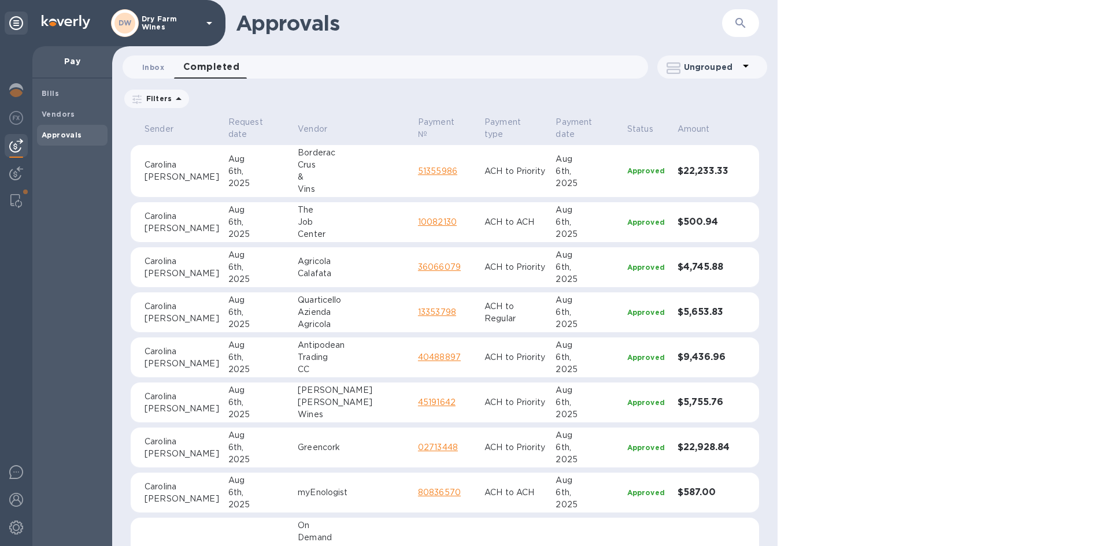
click at [164, 71] on span "Inbox 0" at bounding box center [153, 67] width 23 height 12
click at [163, 71] on span "Inbox 0" at bounding box center [153, 67] width 22 height 12
click at [151, 70] on span "Inbox 0" at bounding box center [153, 67] width 22 height 12
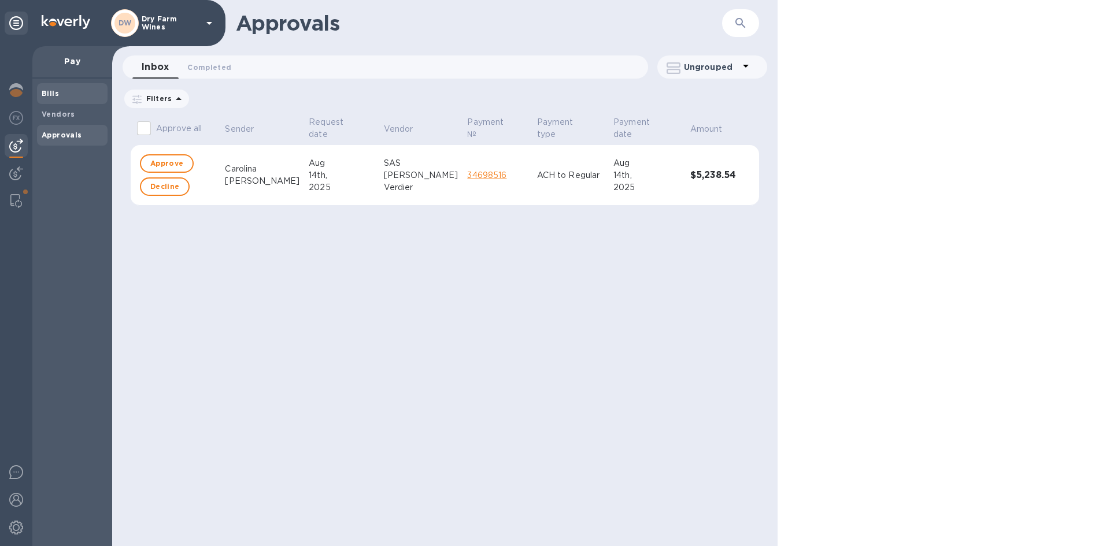
click at [48, 97] on b "Bills" at bounding box center [50, 93] width 17 height 9
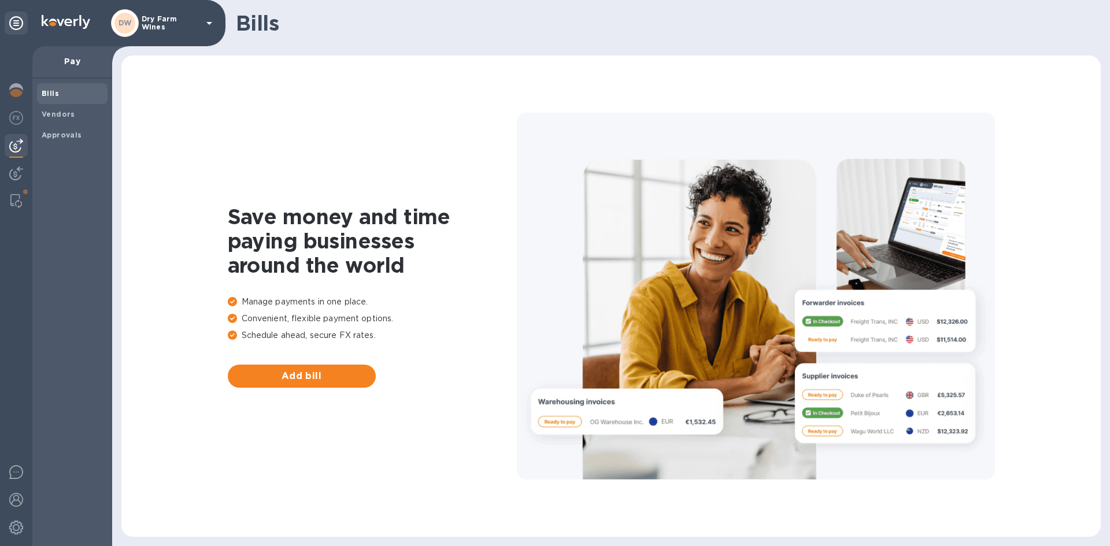
click at [164, 29] on div "DW Dry Farm Wines" at bounding box center [163, 23] width 105 height 28
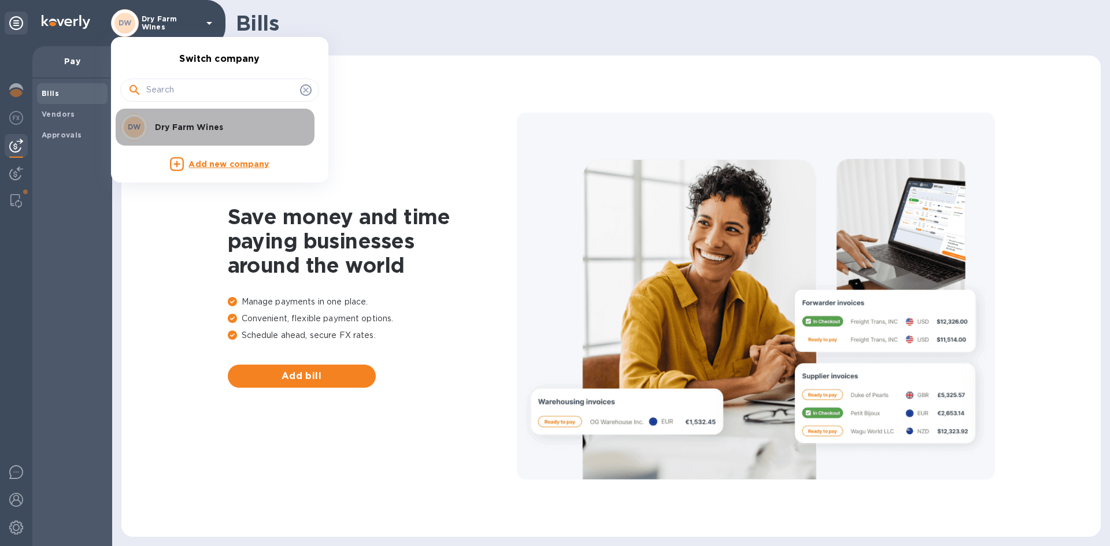
click at [175, 135] on div "DW Dry Farm Wines" at bounding box center [210, 127] width 180 height 28
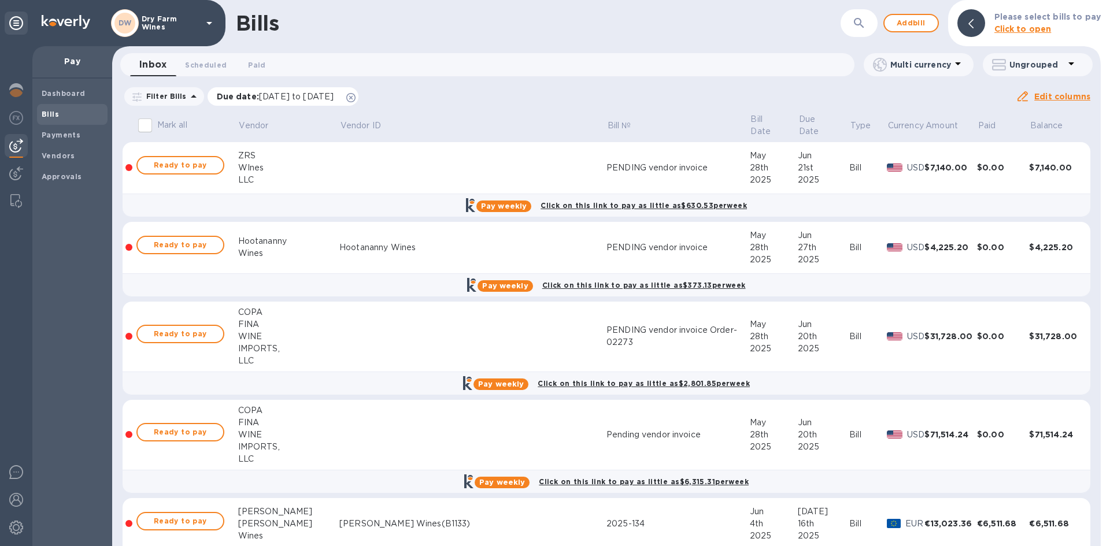
click at [356, 97] on icon at bounding box center [350, 97] width 9 height 9
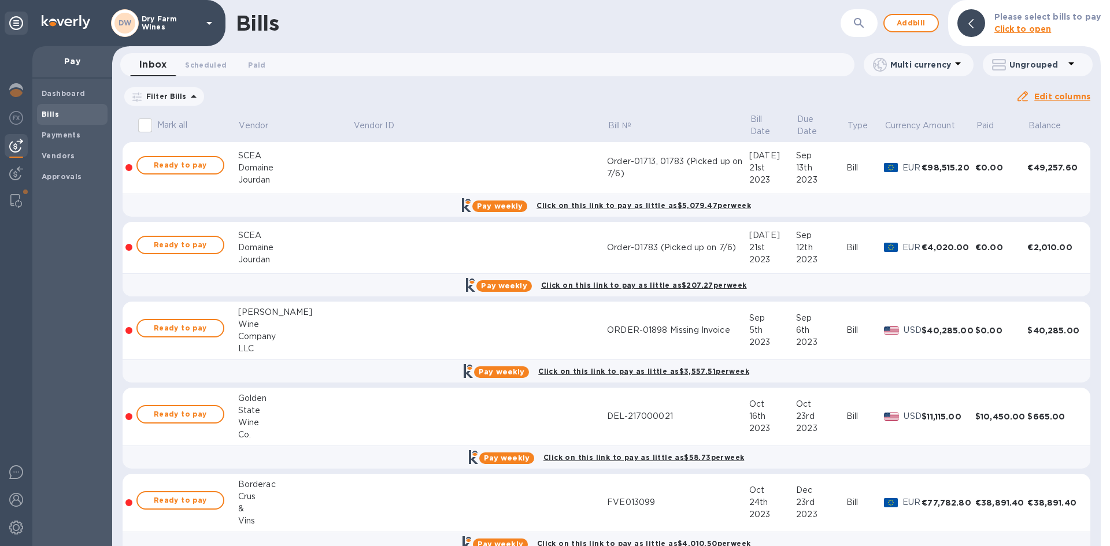
drag, startPoint x: 852, startPoint y: 21, endPoint x: 862, endPoint y: 14, distance: 12.5
click at [852, 21] on button "button" at bounding box center [859, 23] width 28 height 28
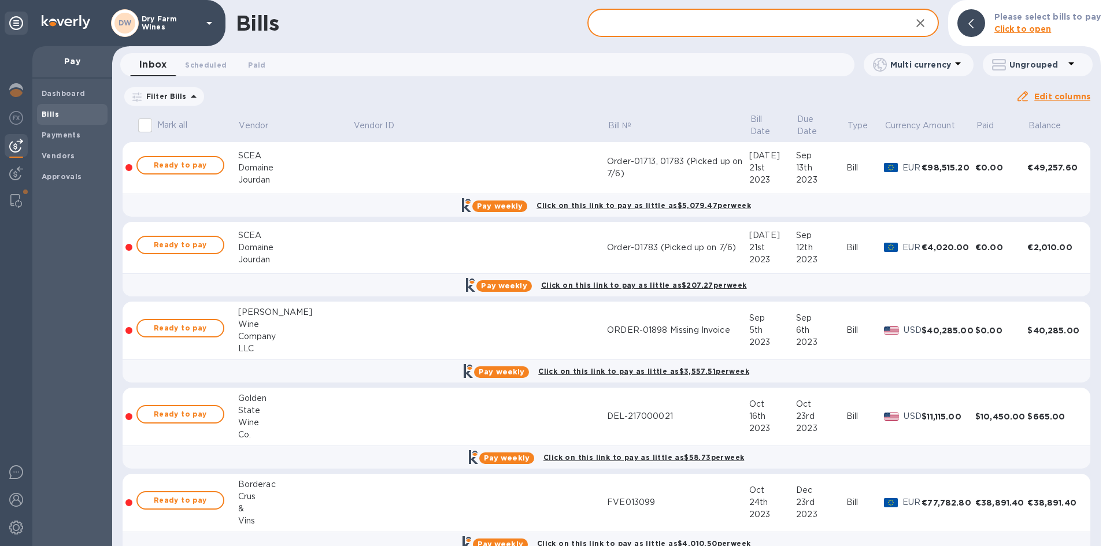
paste input "2025-134"
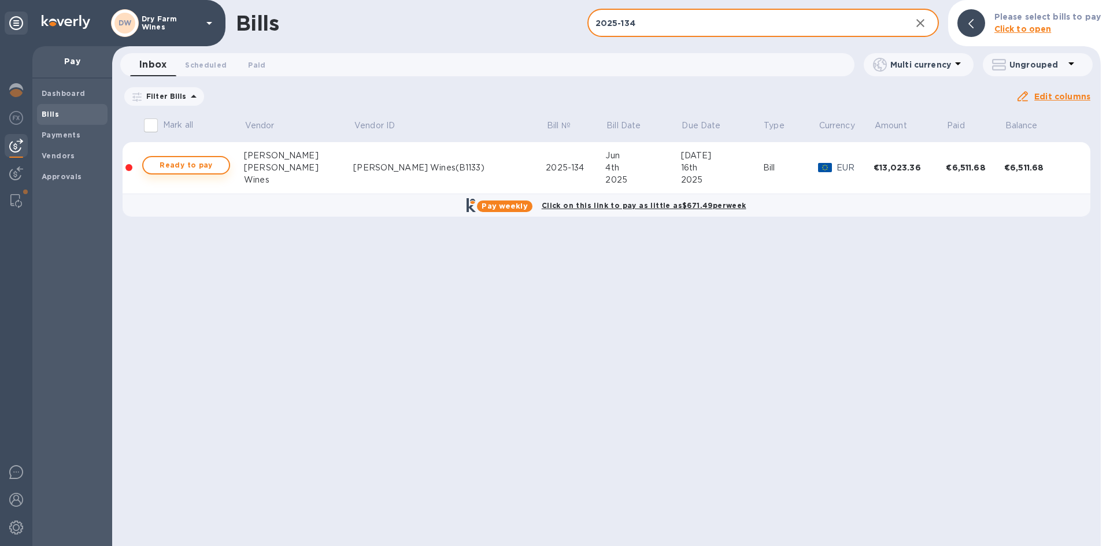
type input "2025-134"
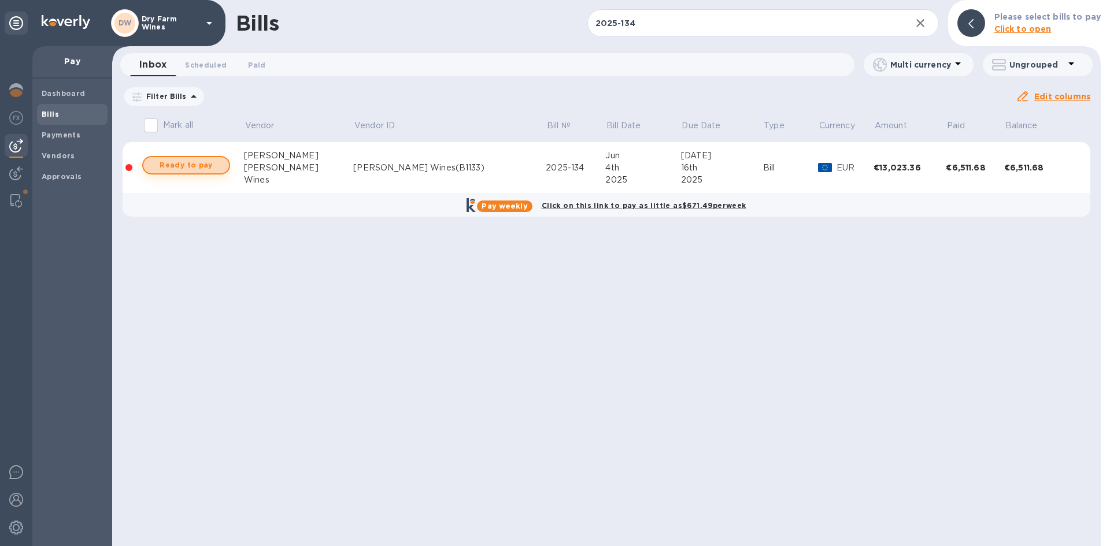
click at [222, 169] on button "Ready to pay" at bounding box center [186, 165] width 88 height 18
checkbox input "true"
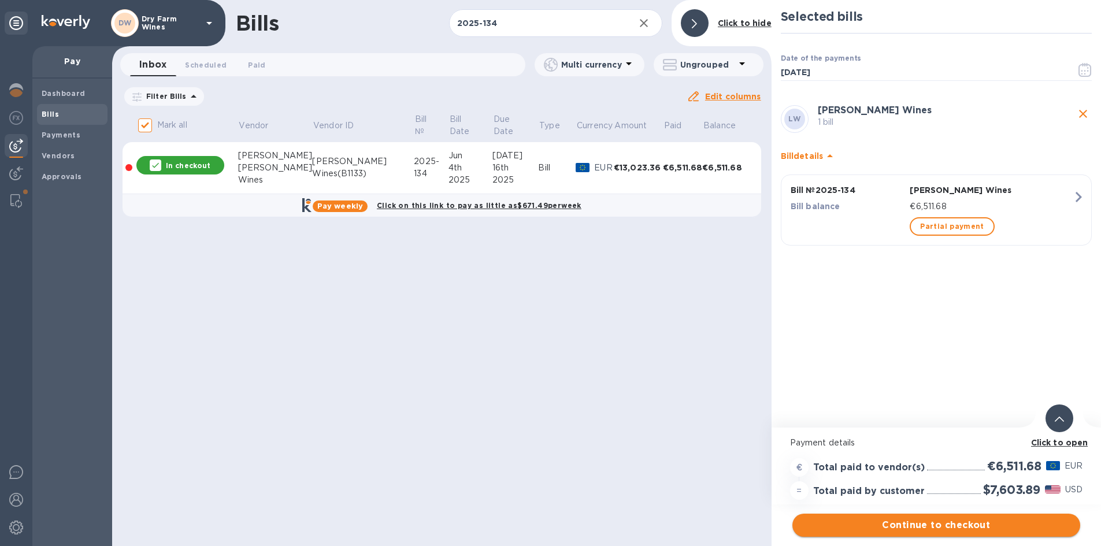
click at [1006, 528] on span "Continue to checkout" at bounding box center [936, 526] width 269 height 14
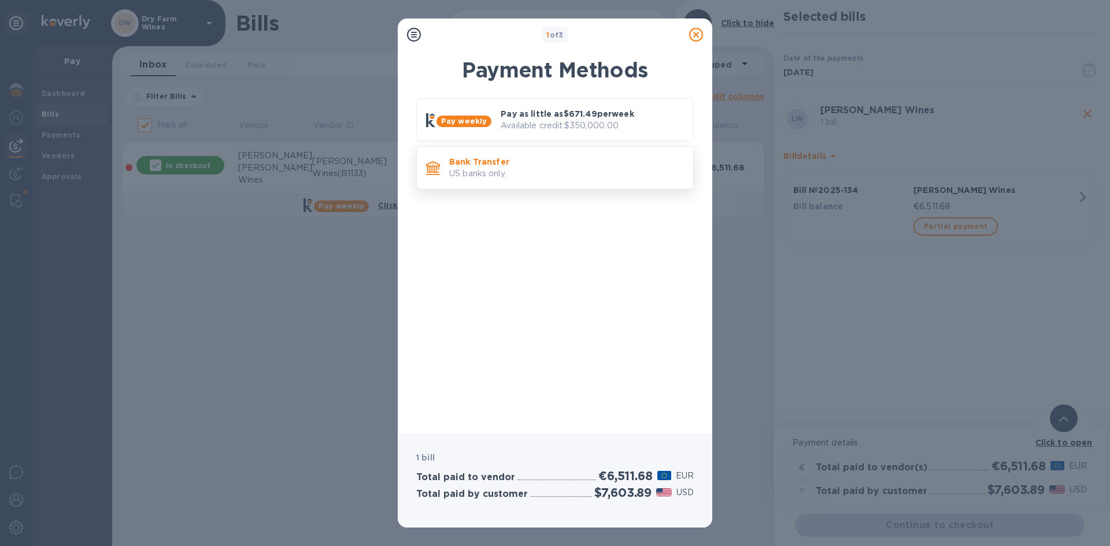
click at [631, 182] on div "Bank Transfer US banks only." at bounding box center [567, 167] width 244 height 33
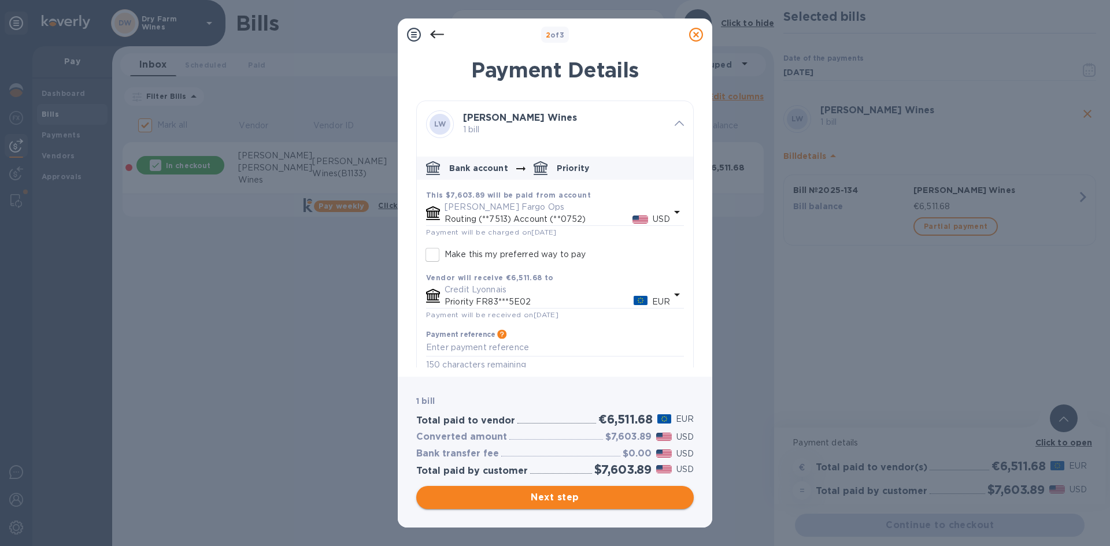
click at [635, 493] on span "Next step" at bounding box center [554, 498] width 259 height 14
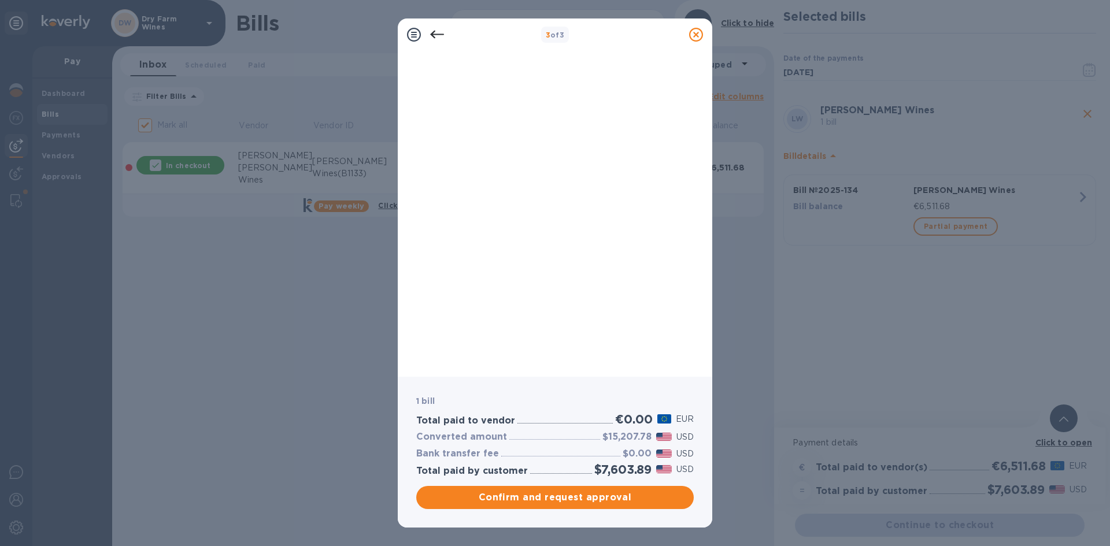
click at [696, 32] on icon at bounding box center [696, 35] width 14 height 14
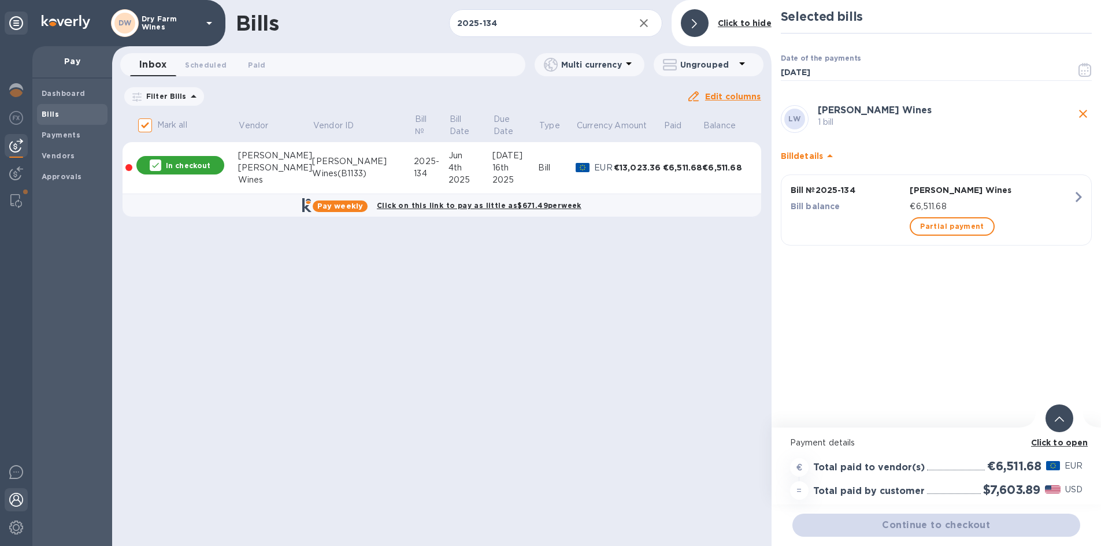
click at [17, 502] on img at bounding box center [16, 500] width 14 height 14
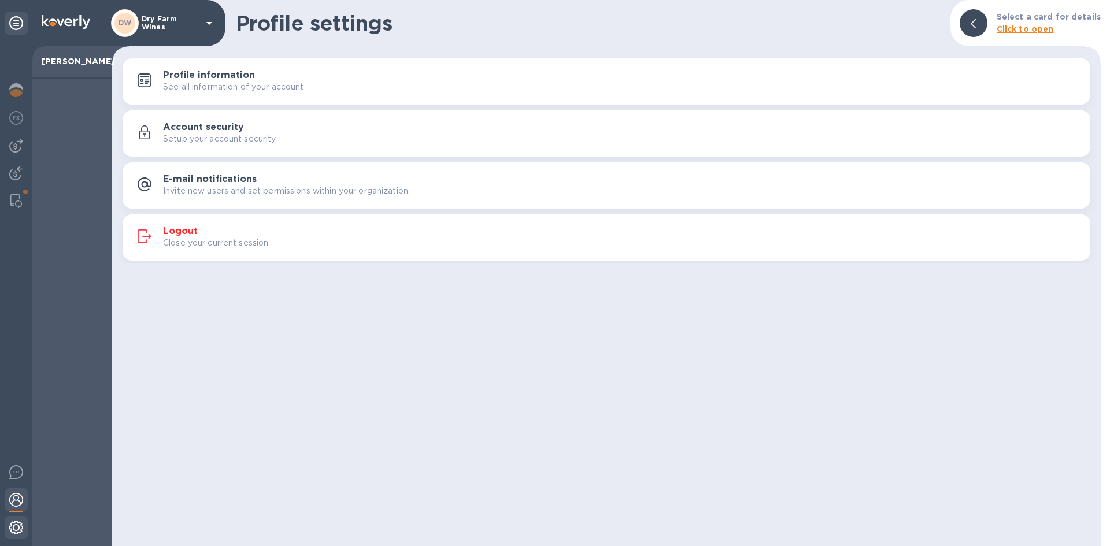
click at [13, 531] on img at bounding box center [16, 528] width 14 height 14
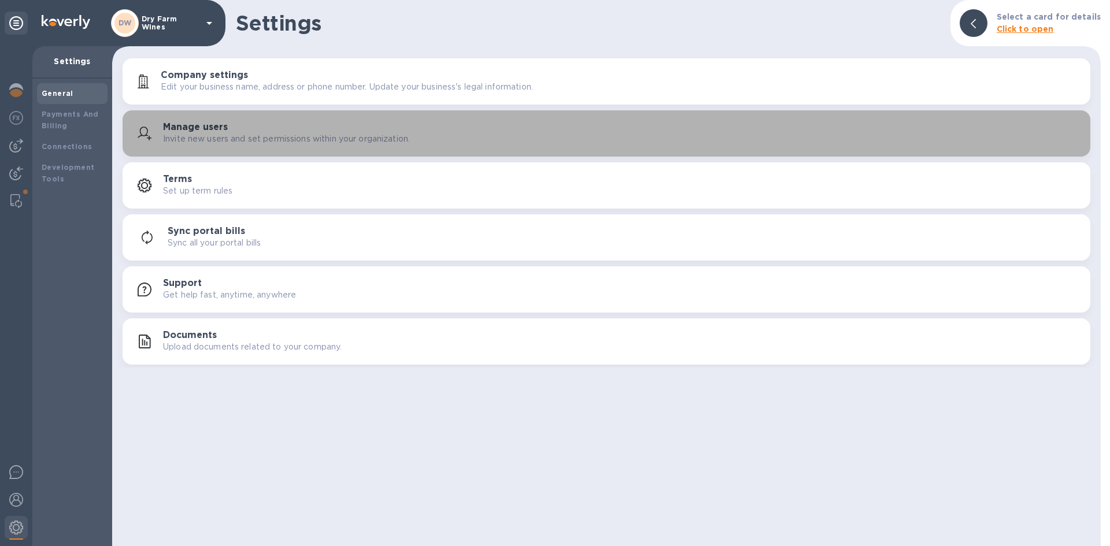
click at [344, 143] on p "Invite new users and set permissions within your organization." at bounding box center [286, 139] width 247 height 12
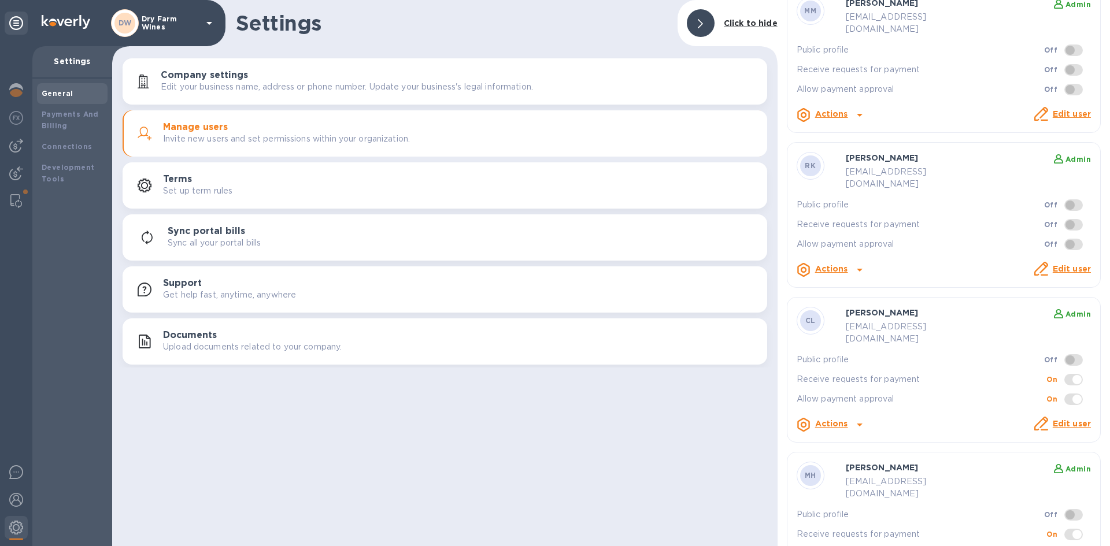
scroll to position [114, 0]
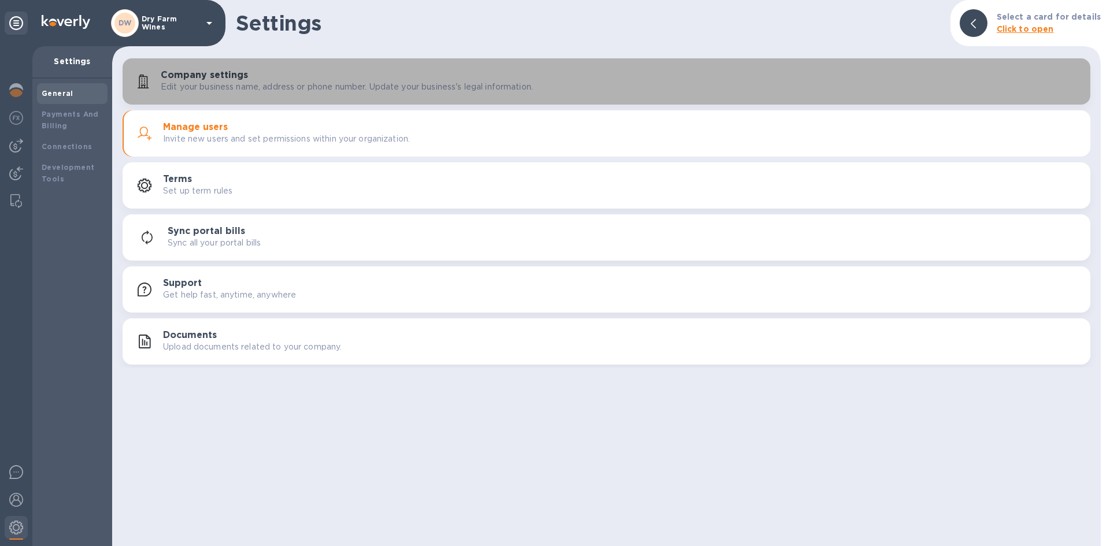
click at [499, 95] on button "Company settings Edit your business name, address or phone number. Update your …" at bounding box center [607, 81] width 968 height 46
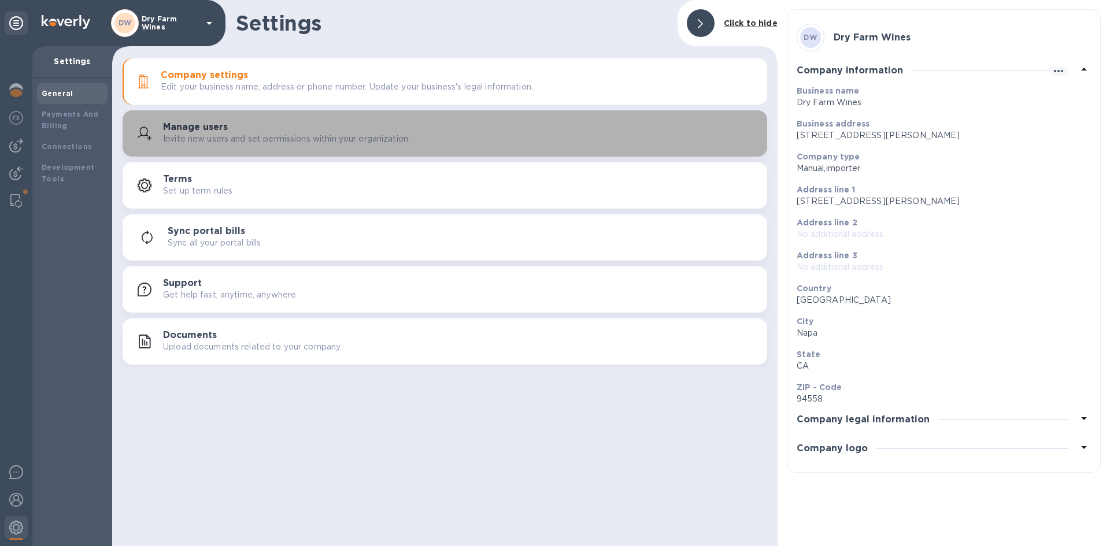
click at [501, 128] on div "Manage users Invite new users and set permissions within your organization." at bounding box center [460, 133] width 595 height 23
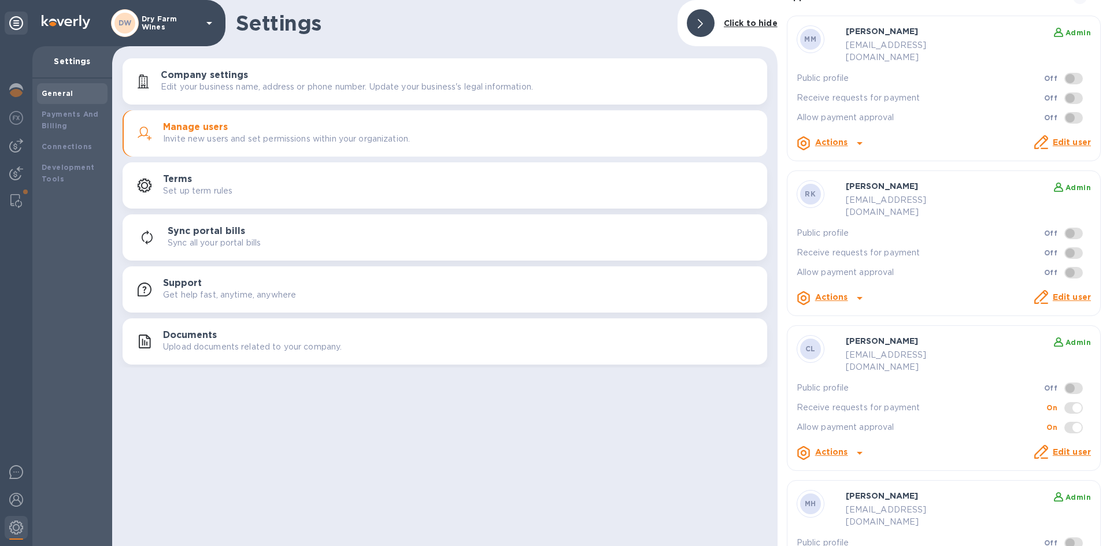
scroll to position [114, 0]
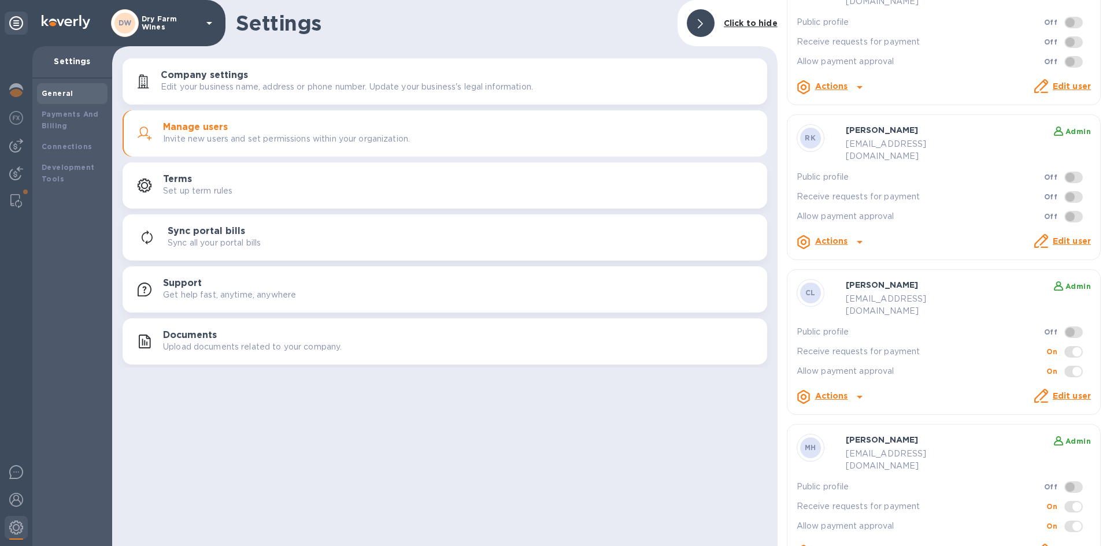
click at [1053, 236] on link "Edit user" at bounding box center [1072, 240] width 38 height 9
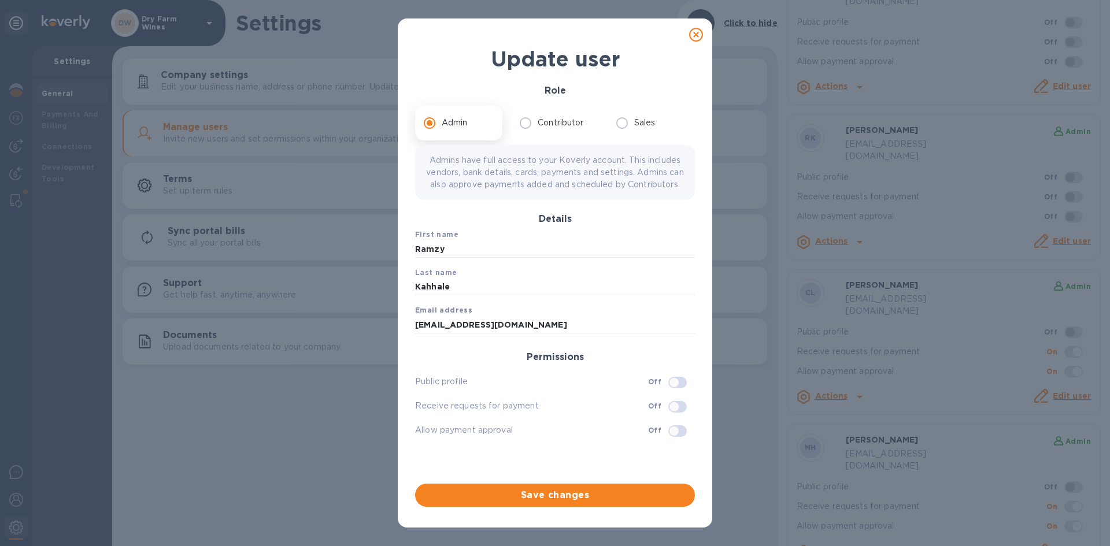
click at [693, 38] on icon at bounding box center [696, 35] width 14 height 14
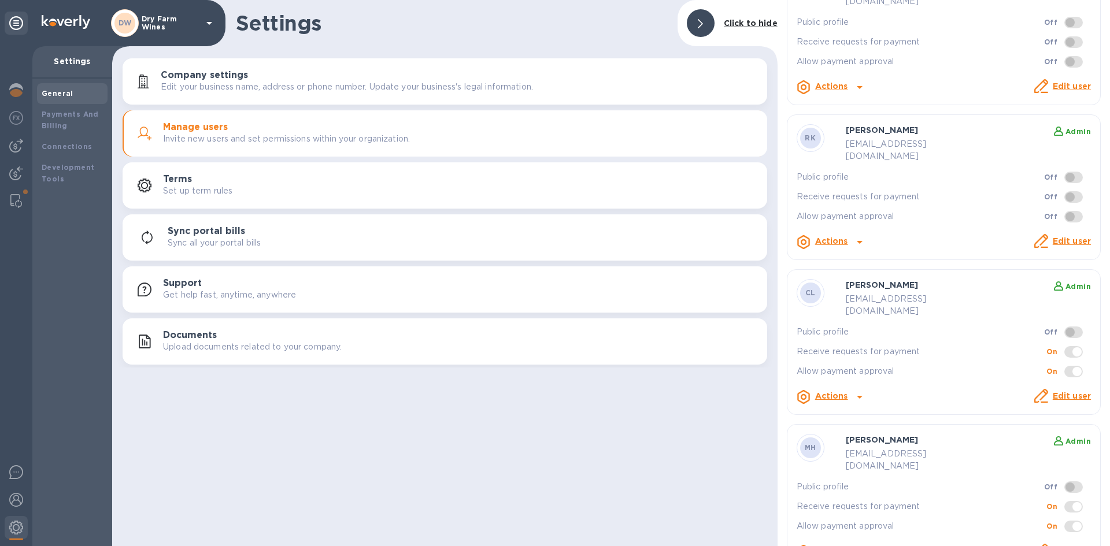
click at [1055, 390] on p "Edit user" at bounding box center [1072, 396] width 38 height 12
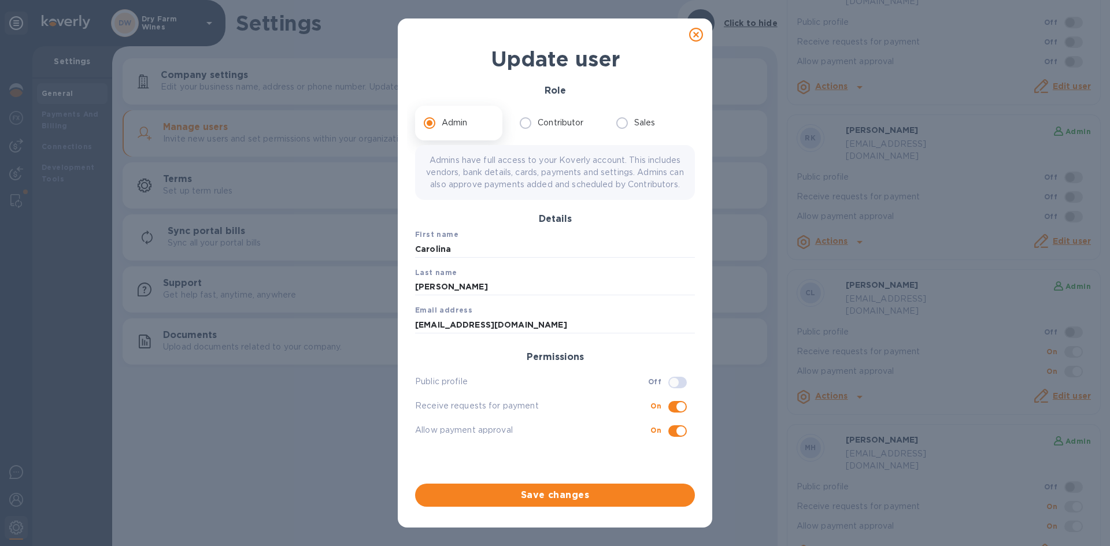
click at [690, 38] on icon at bounding box center [696, 35] width 14 height 14
checkbox input "false"
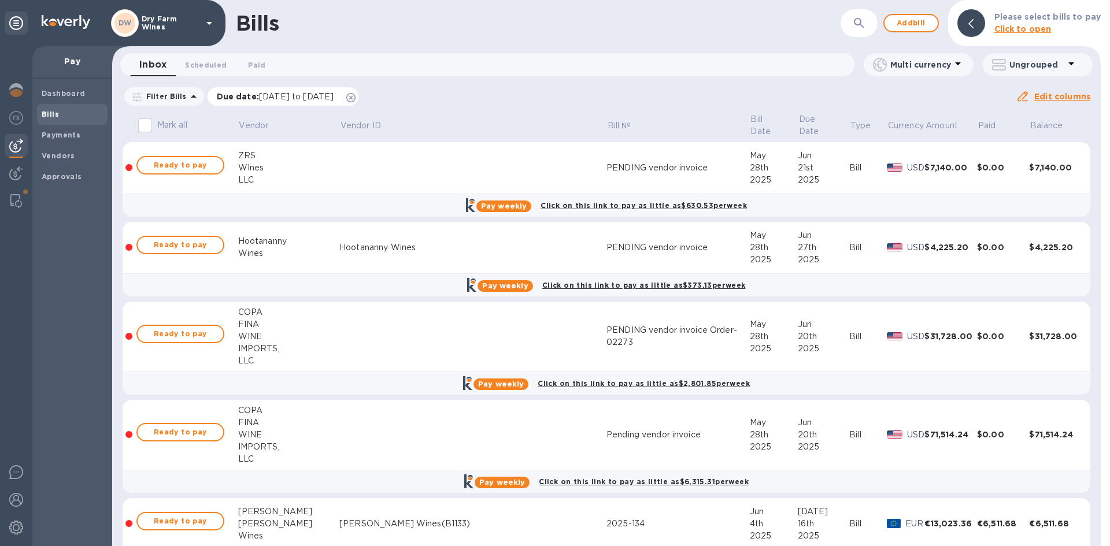
click at [356, 97] on icon at bounding box center [350, 97] width 9 height 9
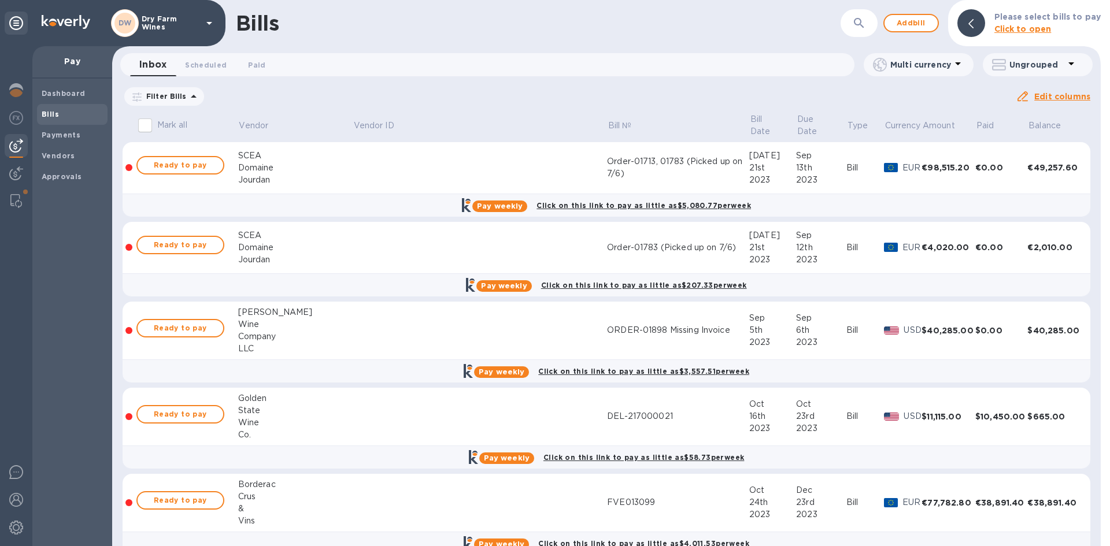
click at [851, 23] on button "button" at bounding box center [859, 23] width 28 height 28
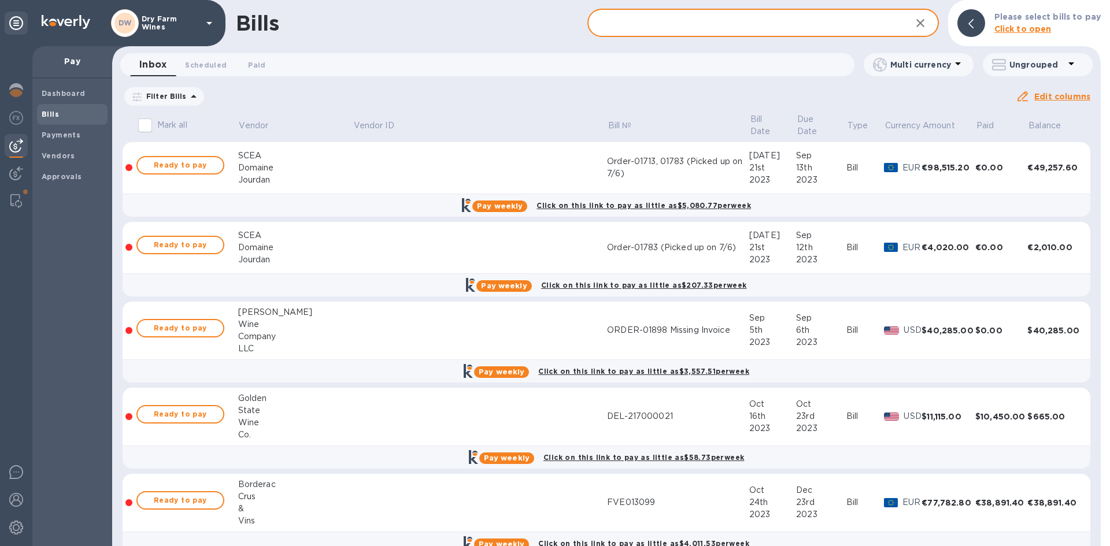
paste input "2025-134"
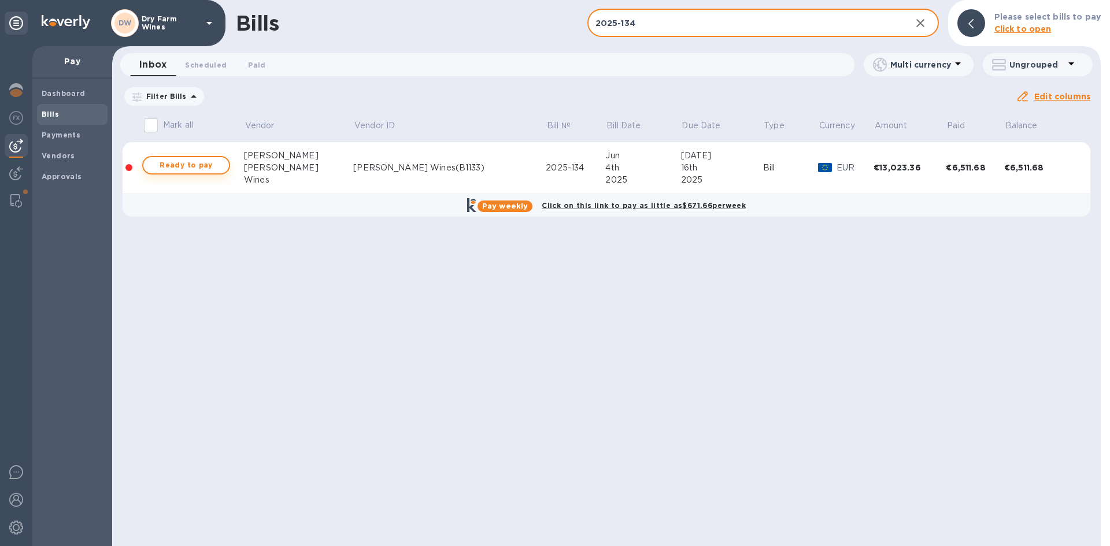
type input "2025-134"
click at [214, 173] on button "Ready to pay" at bounding box center [186, 165] width 88 height 18
checkbox input "true"
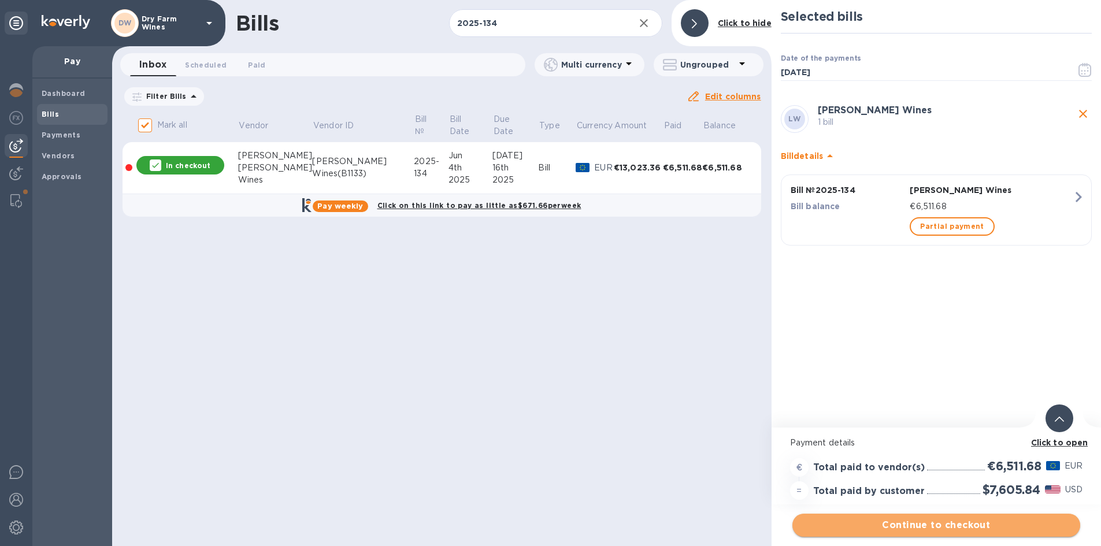
drag, startPoint x: 76, startPoint y: 117, endPoint x: 923, endPoint y: 528, distance: 941.6
click at [923, 528] on span "Continue to checkout" at bounding box center [936, 526] width 269 height 14
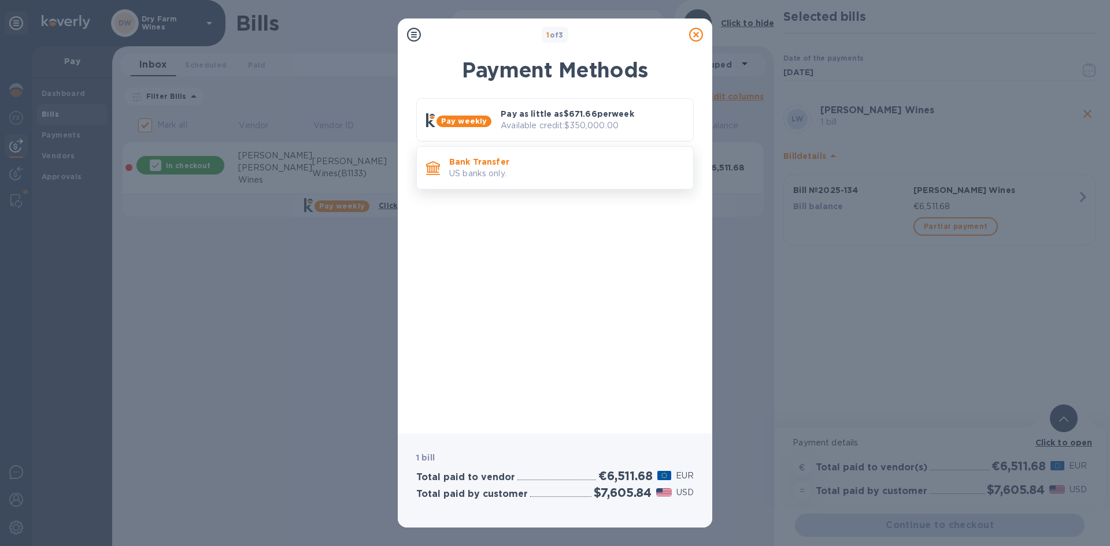
click at [547, 181] on div "Bank Transfer US banks only." at bounding box center [567, 167] width 244 height 33
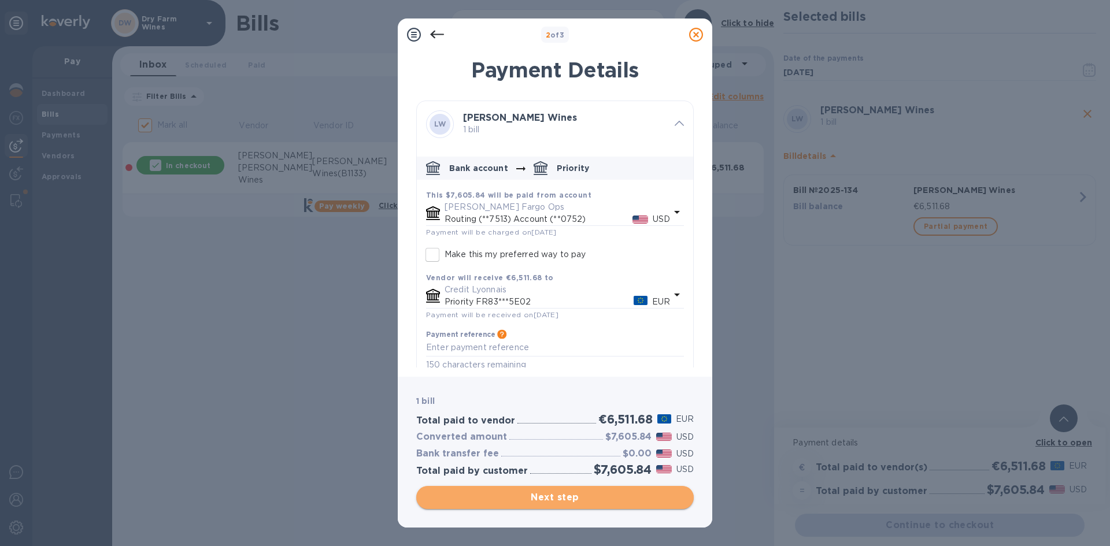
click at [549, 494] on span "Next step" at bounding box center [554, 498] width 259 height 14
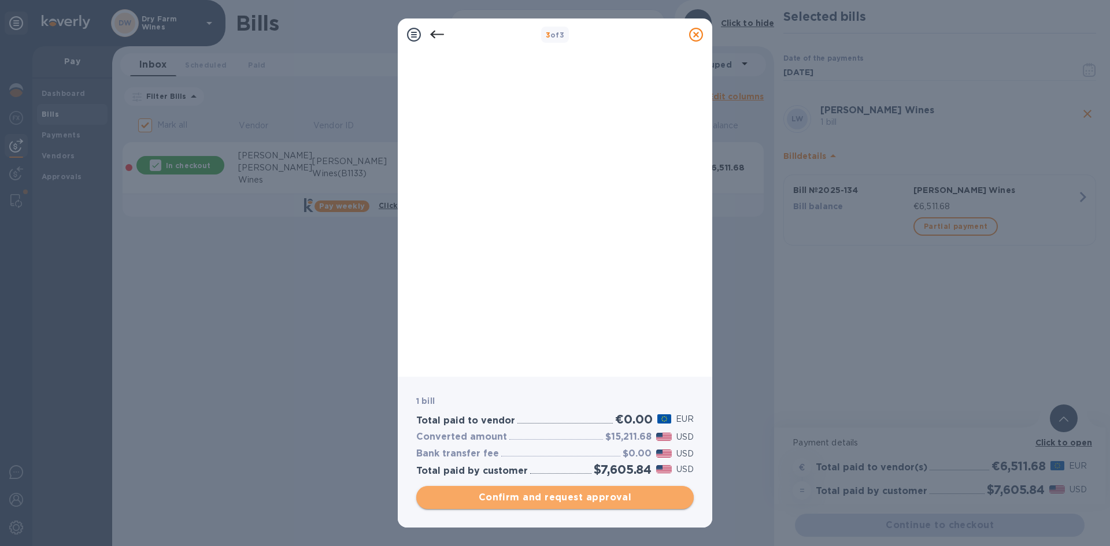
click at [562, 499] on span "Confirm and request approval" at bounding box center [554, 498] width 259 height 14
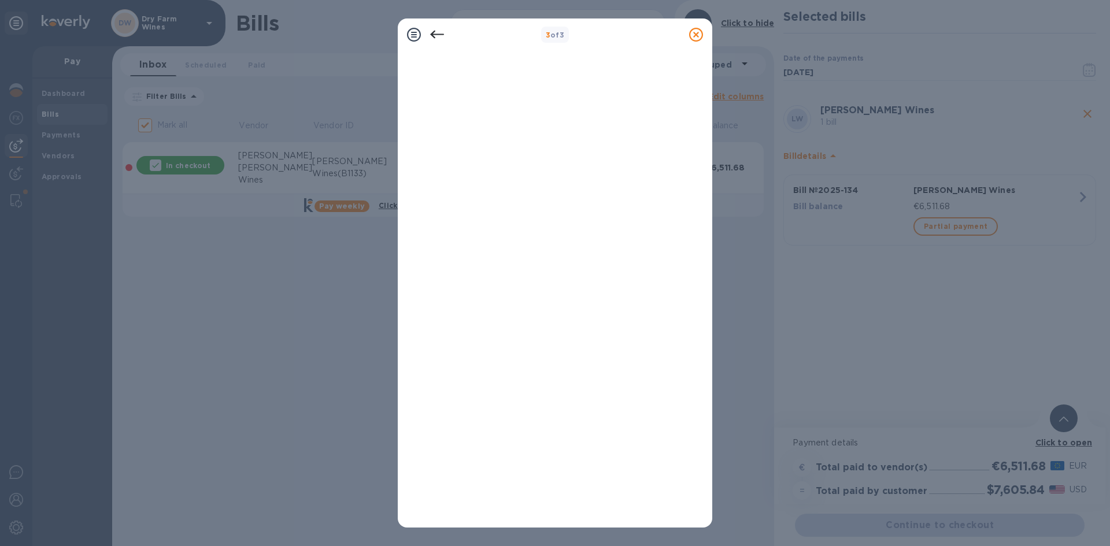
click at [430, 42] on div at bounding box center [436, 34] width 23 height 23
click at [431, 38] on icon at bounding box center [437, 35] width 14 height 14
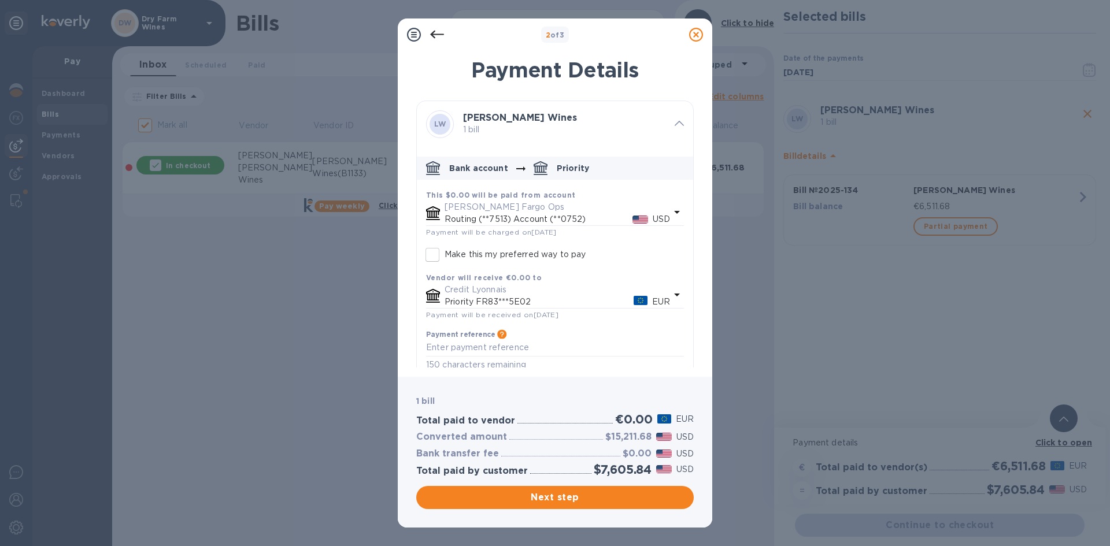
scroll to position [14, 0]
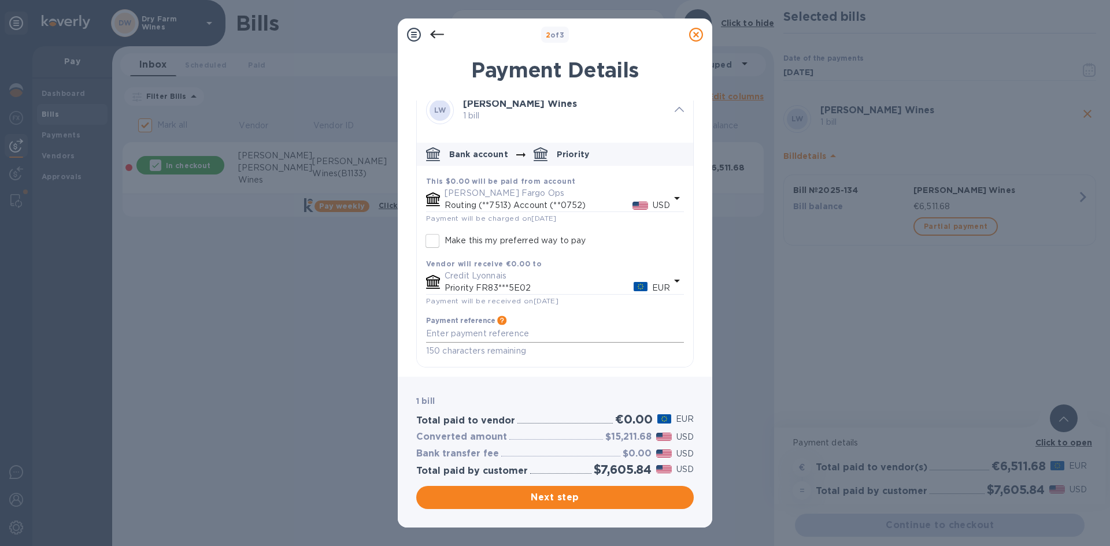
click at [497, 325] on div "x" at bounding box center [555, 333] width 258 height 17
type textarea "S"
type textarea "Second Half"
click at [424, 323] on div "Payment reference Information that will be provided to the beneficiary bank and…" at bounding box center [554, 337] width 267 height 51
click at [595, 500] on span "Next step" at bounding box center [554, 498] width 259 height 14
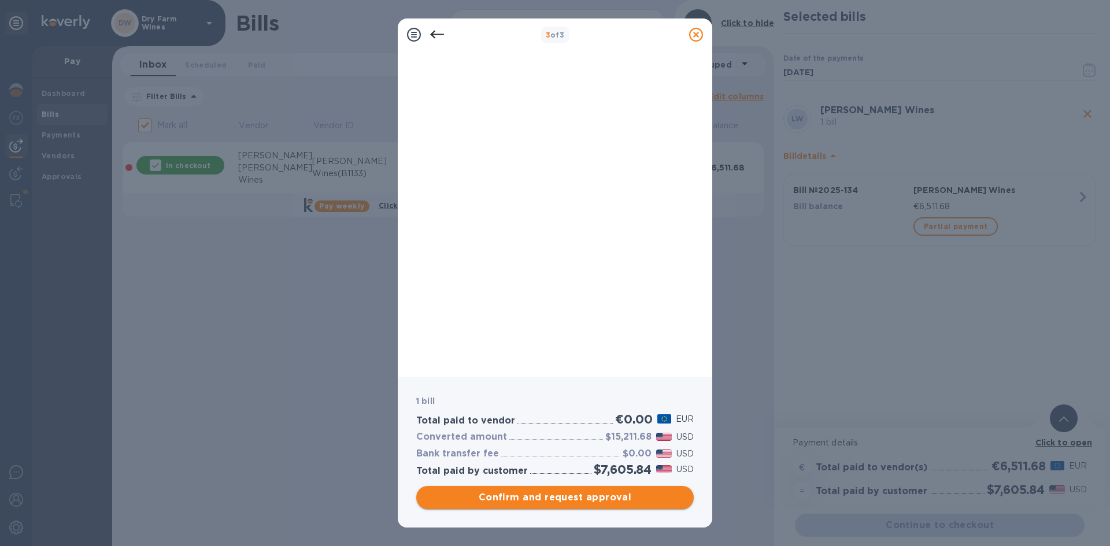
click at [595, 500] on span "Confirm and request approval" at bounding box center [554, 498] width 259 height 14
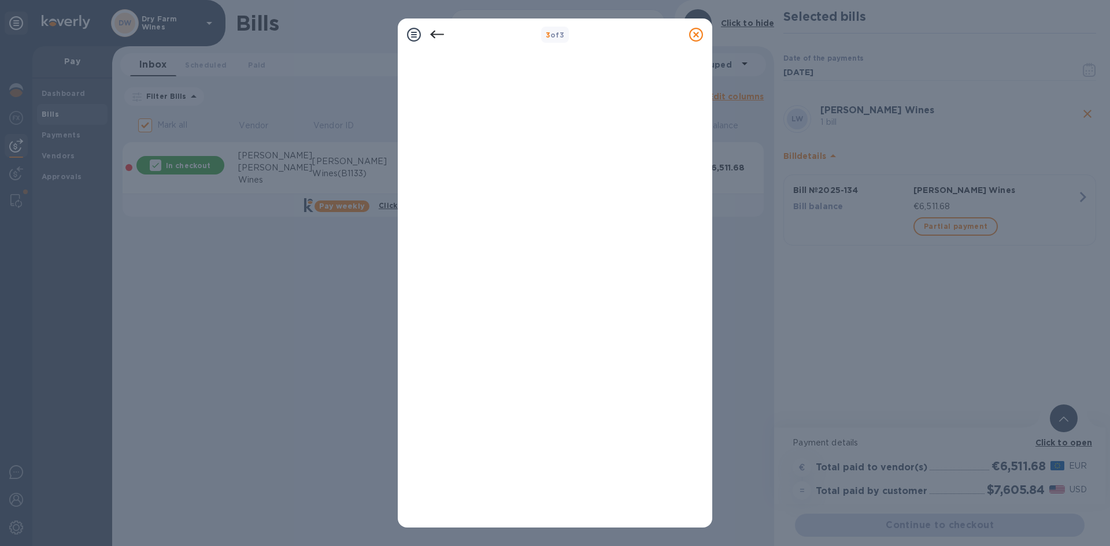
click at [704, 34] on div at bounding box center [695, 34] width 23 height 23
click at [701, 34] on icon at bounding box center [696, 35] width 14 height 14
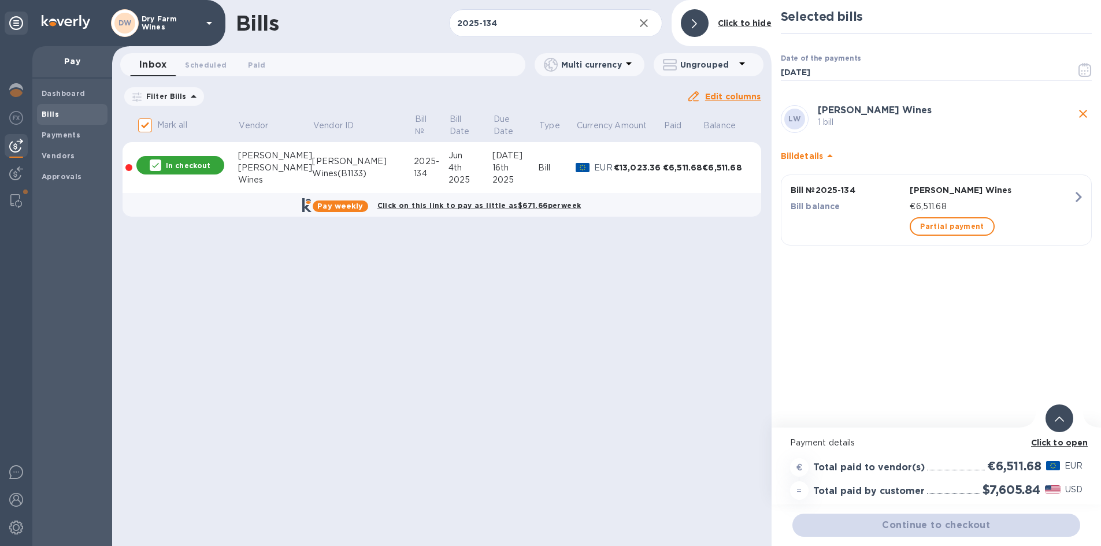
click at [24, 188] on div at bounding box center [16, 296] width 32 height 500
click at [43, 172] on b "Approvals" at bounding box center [62, 176] width 40 height 9
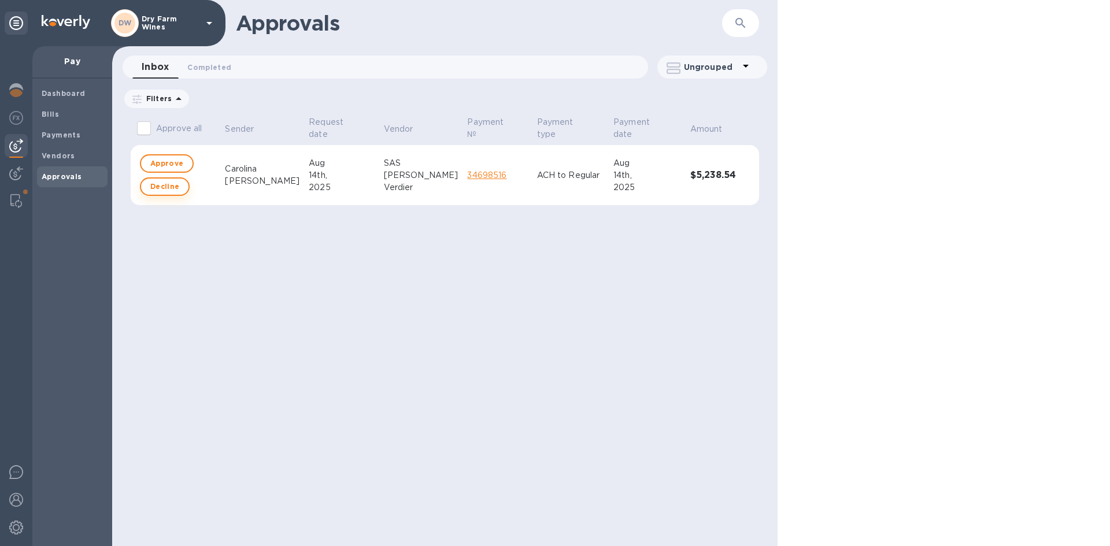
click at [157, 190] on span "Decline" at bounding box center [164, 187] width 29 height 14
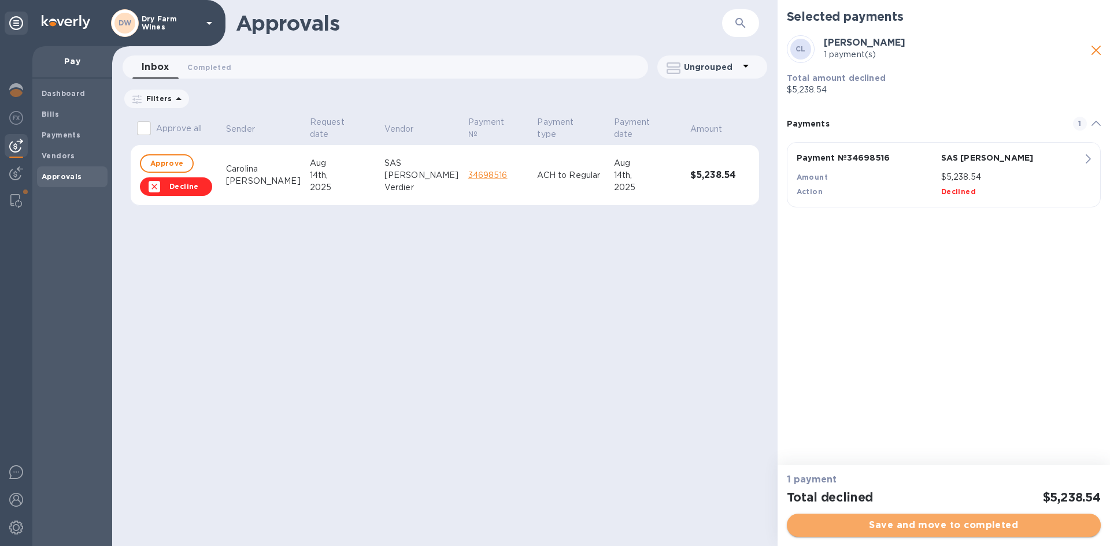
click at [987, 532] on button "Save and move to completed" at bounding box center [944, 525] width 314 height 23
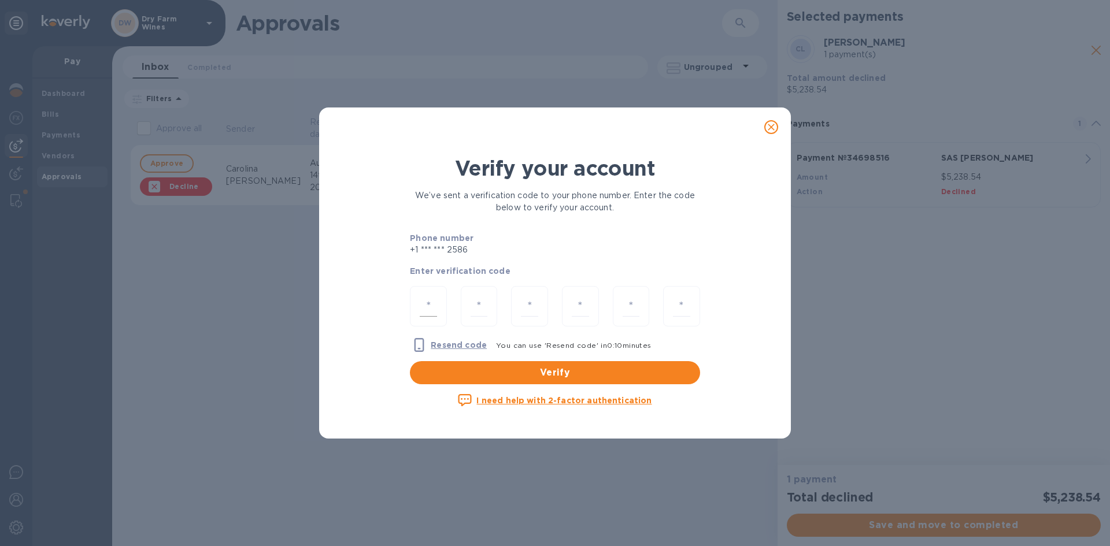
click at [433, 310] on input "number" at bounding box center [428, 306] width 17 height 21
click at [424, 298] on input "number" at bounding box center [428, 306] width 17 height 21
type input "3"
type input "4"
type input "7"
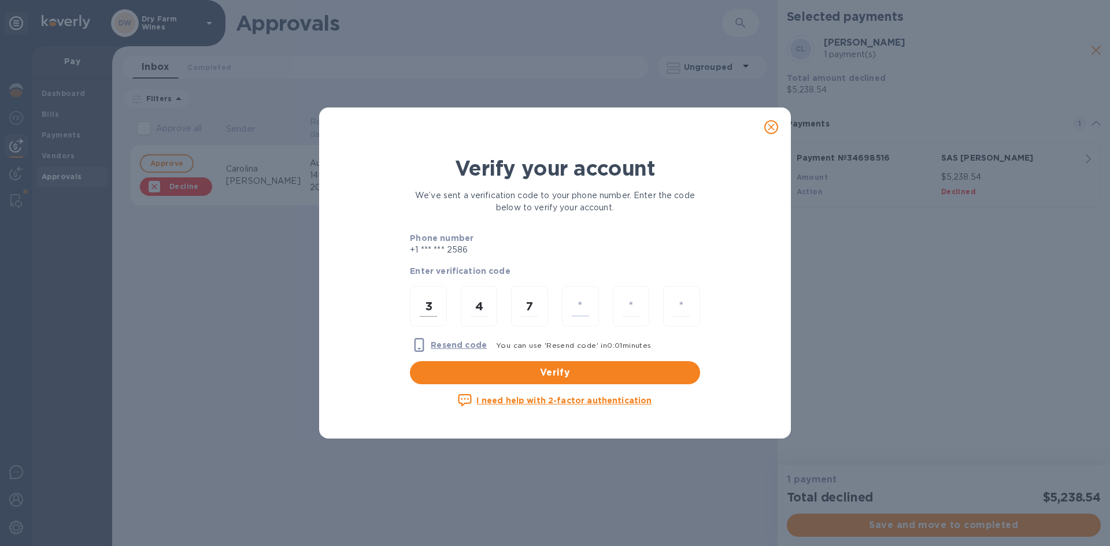
type input "5"
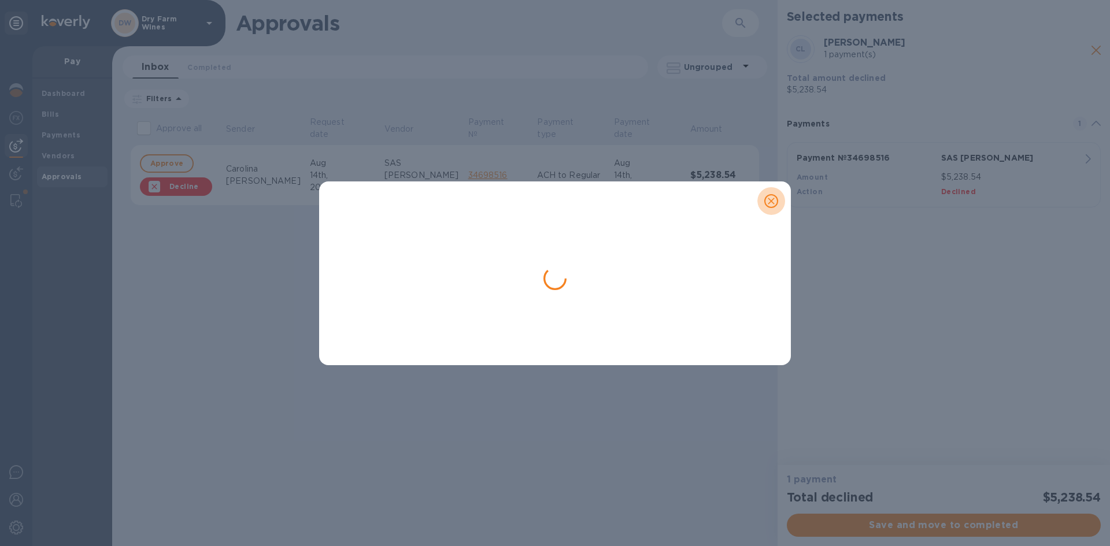
drag, startPoint x: 772, startPoint y: 200, endPoint x: 815, endPoint y: 161, distance: 57.7
click at [771, 199] on icon "close" at bounding box center [771, 201] width 12 height 12
